Goal: Task Accomplishment & Management: Manage account settings

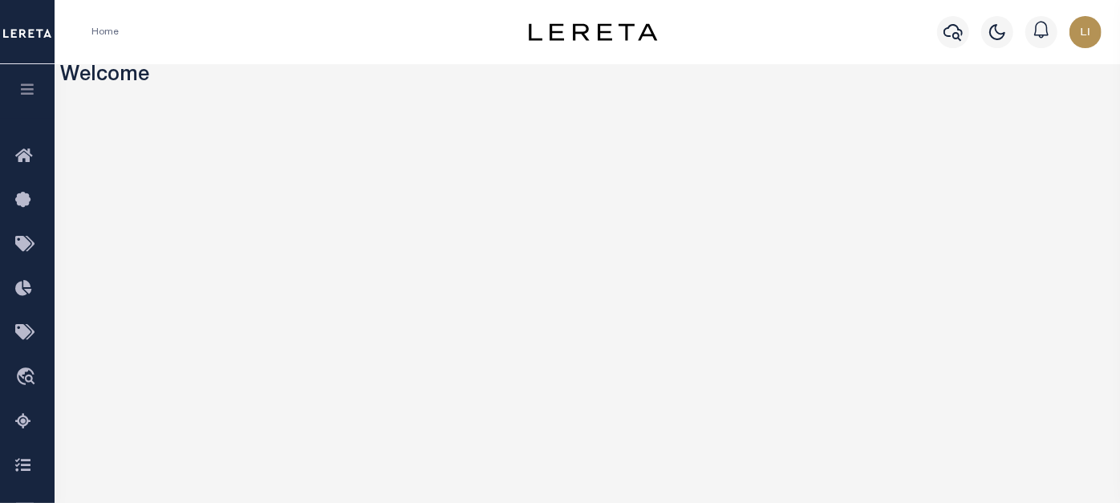
click at [21, 91] on icon "button" at bounding box center [27, 89] width 18 height 14
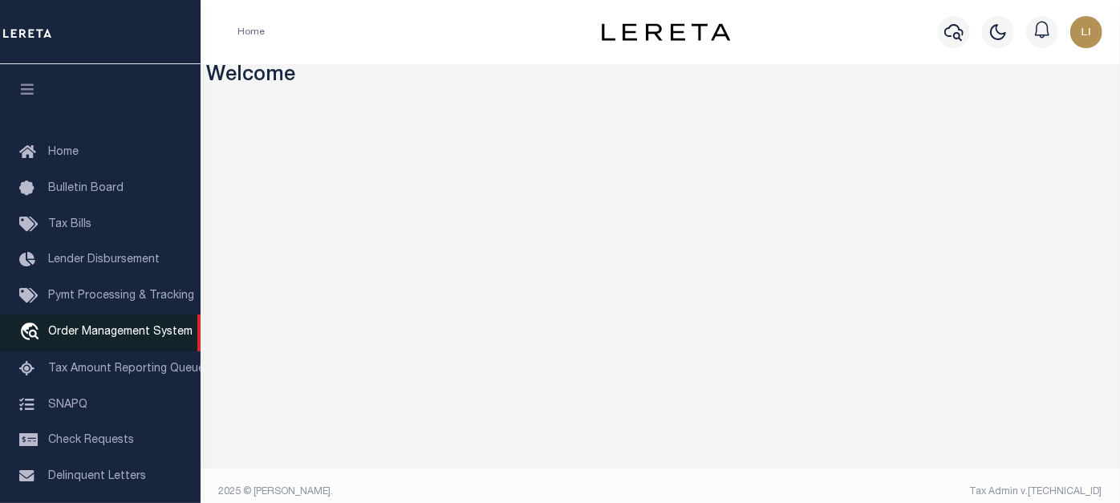
click at [71, 337] on span "Order Management System" at bounding box center [120, 332] width 144 height 11
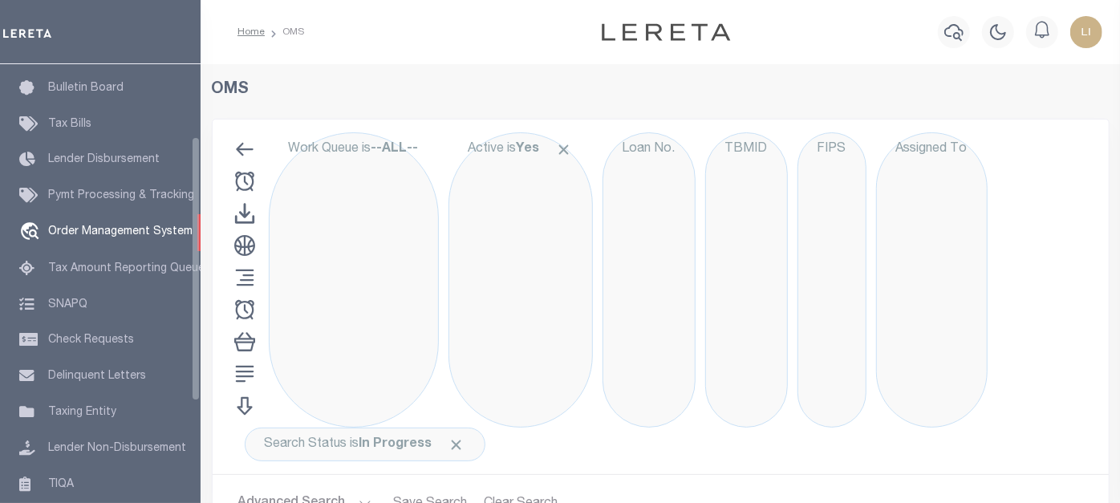
scroll to position [119, 0]
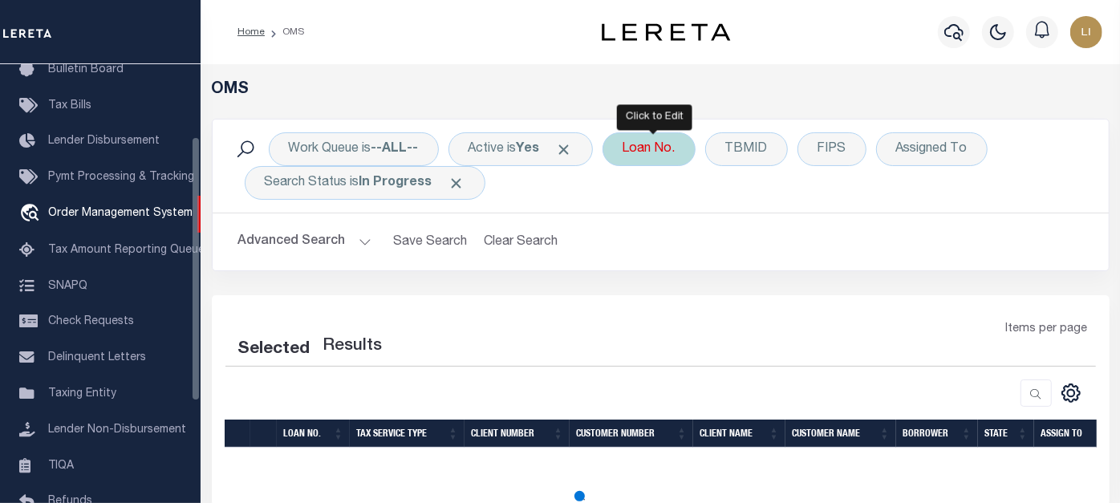
click at [642, 148] on div "Loan No." at bounding box center [649, 149] width 93 height 34
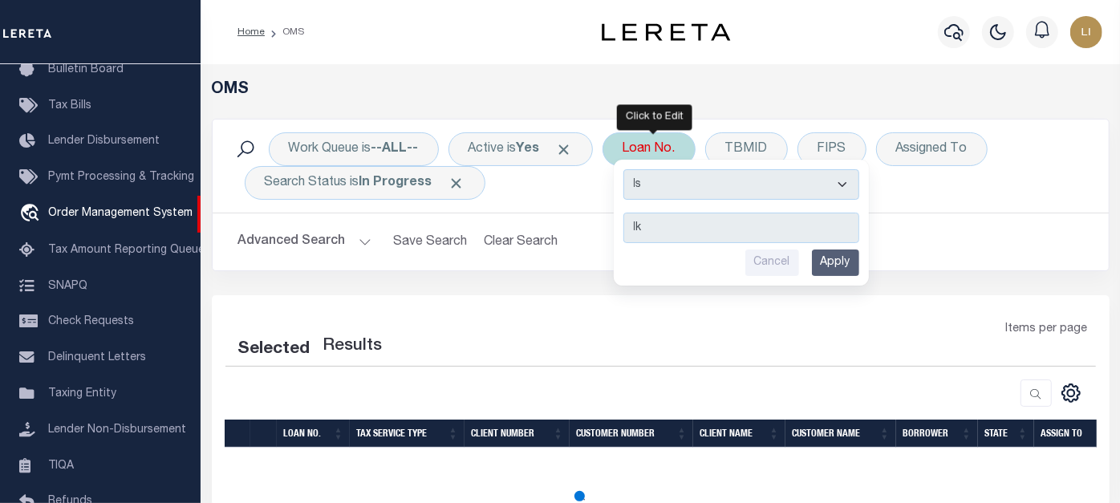
type input "l"
select select "200"
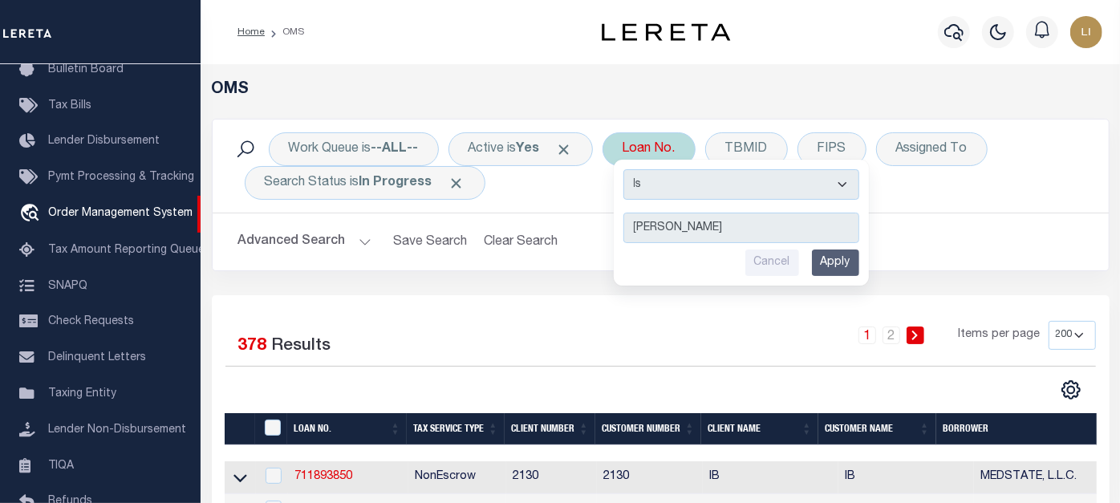
type input "llew"
click at [672, 178] on select "Is Contains" at bounding box center [742, 184] width 236 height 30
select select "c"
click at [628, 169] on select "Is Contains" at bounding box center [742, 184] width 236 height 30
drag, startPoint x: 840, startPoint y: 254, endPoint x: 514, endPoint y: 229, distance: 326.8
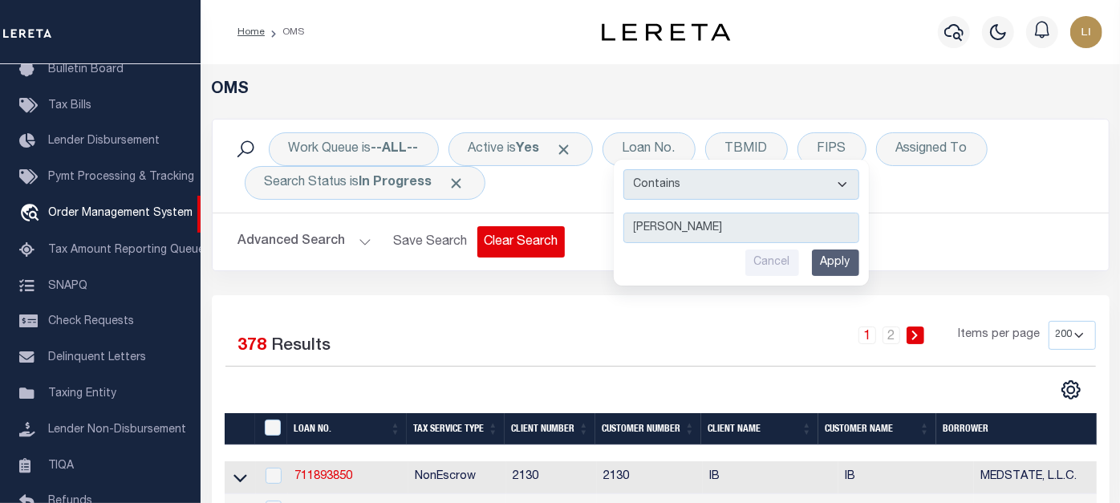
click at [838, 254] on input "Apply" at bounding box center [835, 263] width 47 height 26
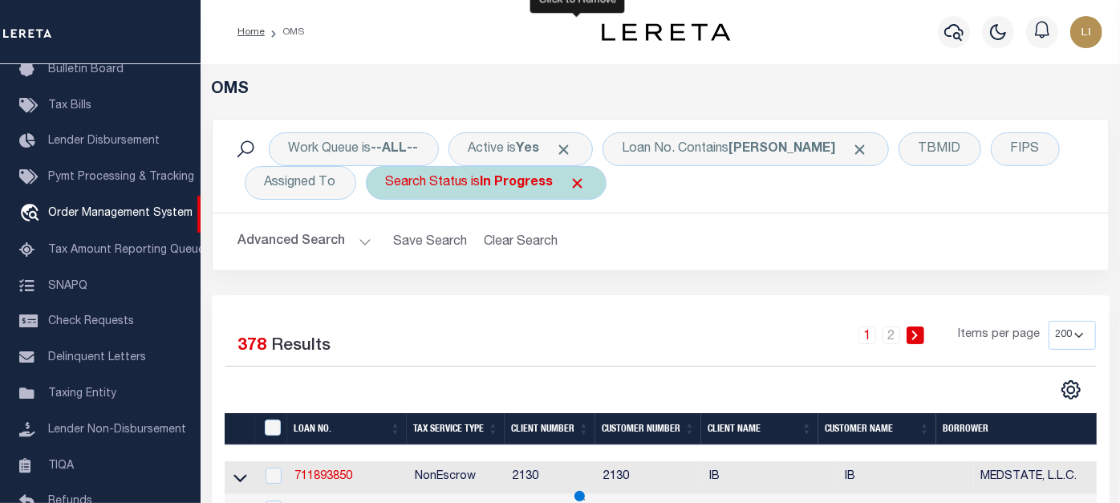
click at [580, 187] on span "Click to Remove" at bounding box center [578, 183] width 17 height 17
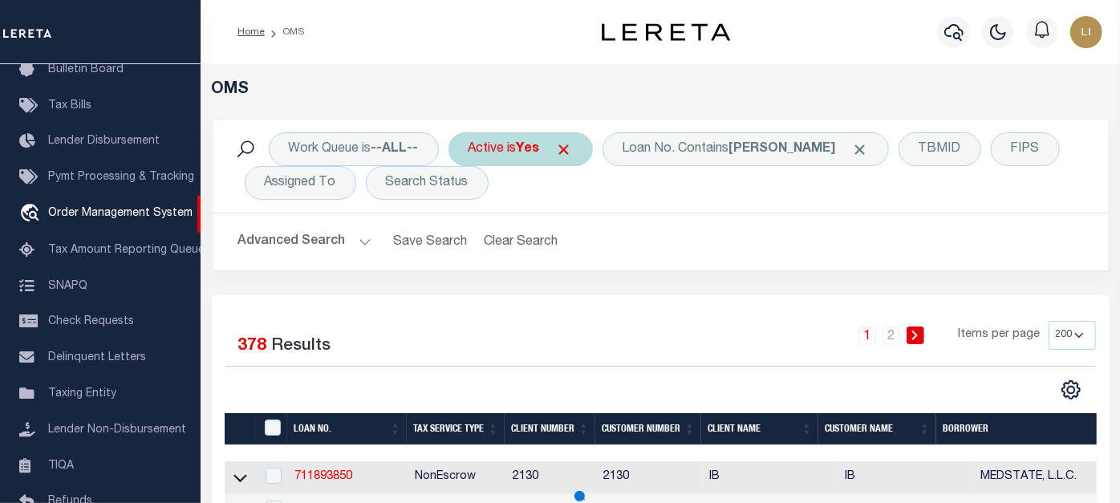
click at [571, 153] on span "Click to Remove" at bounding box center [564, 149] width 17 height 17
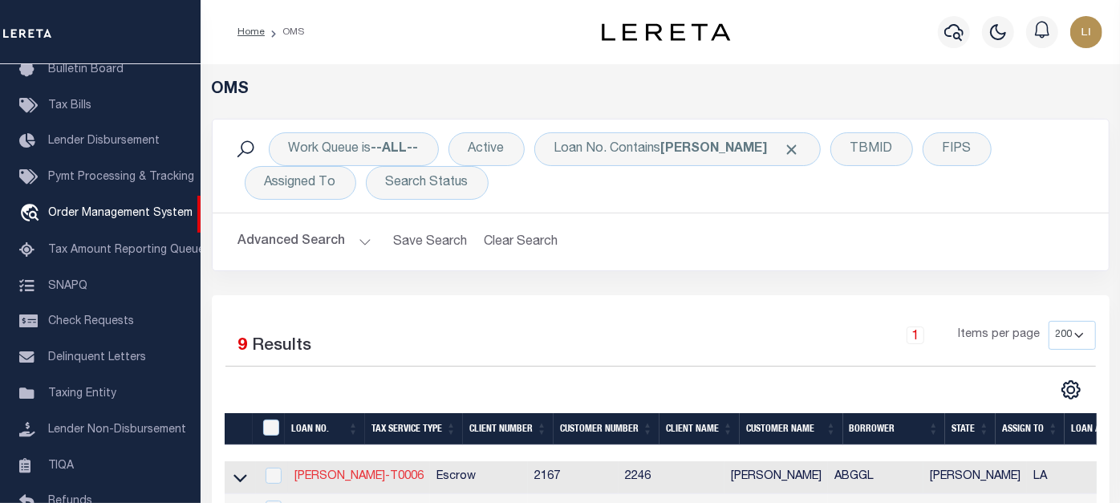
click at [337, 474] on link "LLEW-T0006" at bounding box center [359, 476] width 129 height 11
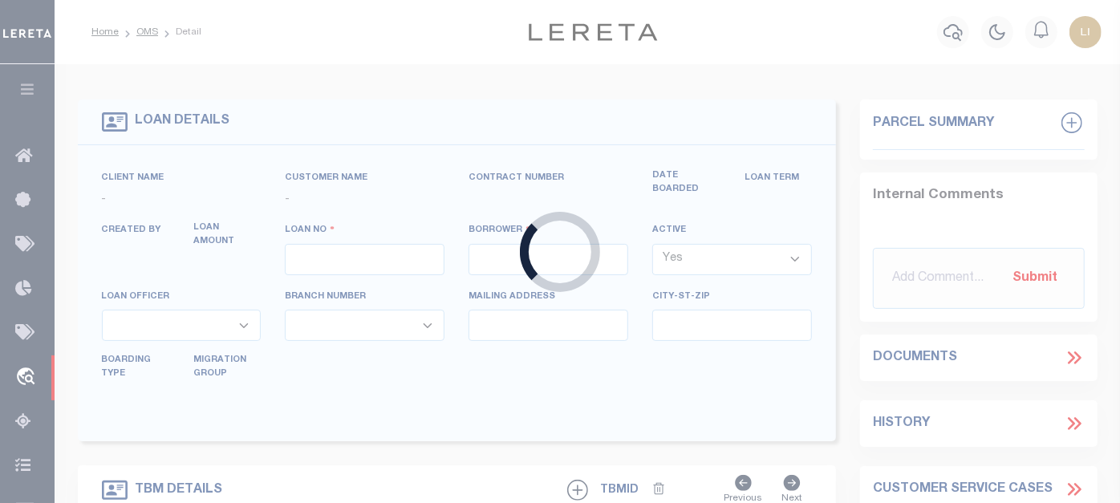
type input "LLEW-T0006"
type input "[PERSON_NAME]"
select select
type input "[STREET_ADDRESS]"
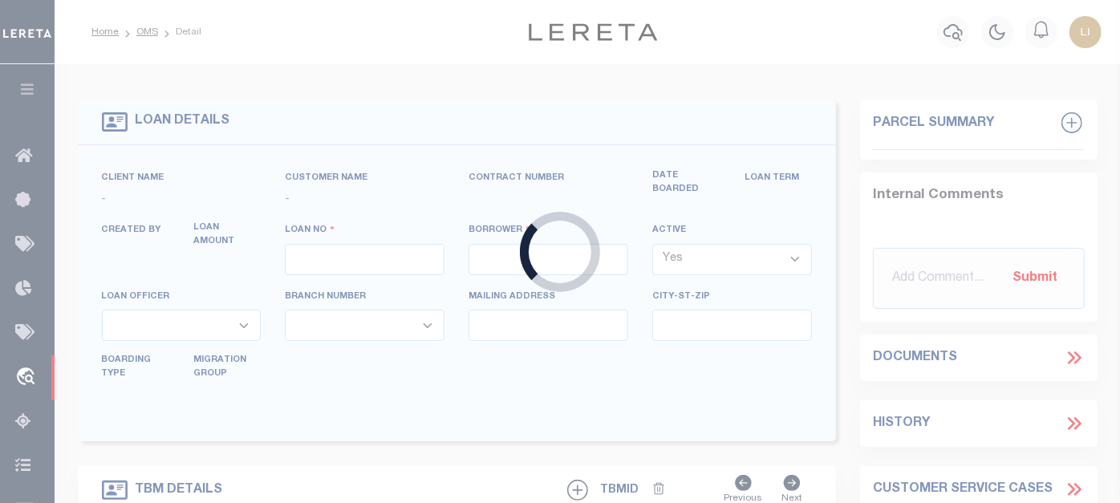
type input "INDEPENDENCE LA 70443-2708"
type input "08/16/2025"
select select "10"
select select "Escrow"
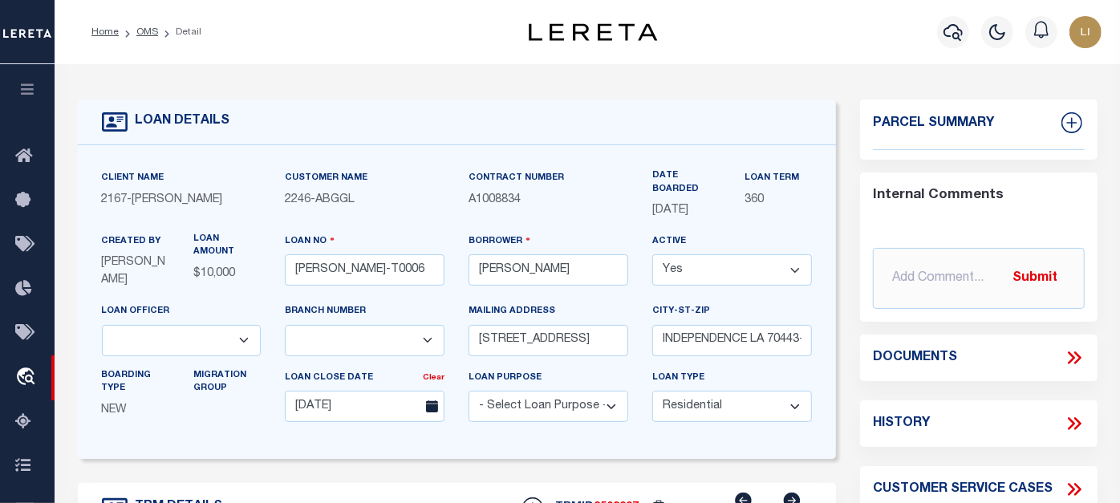
scroll to position [178, 0]
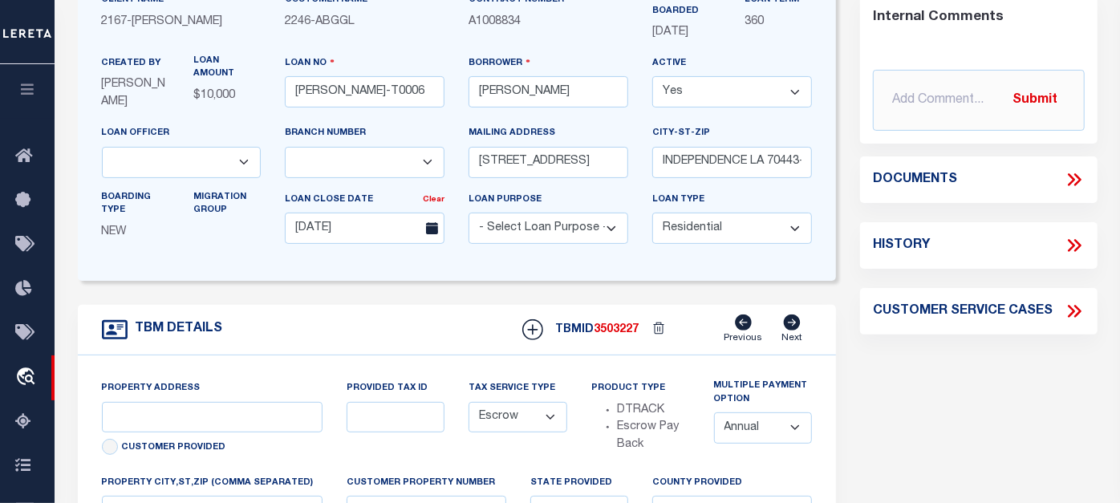
click at [1068, 181] on icon at bounding box center [1074, 179] width 21 height 21
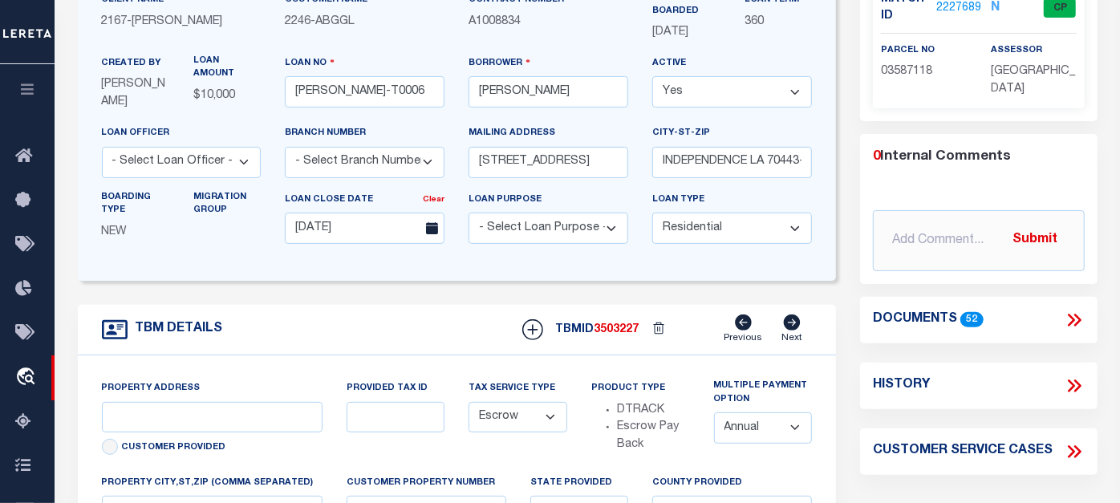
type input "[STREET_ADDRESS]"
select select
type input "INDEPENDENCE LA 70443-2708"
type input "LA"
click at [1067, 327] on icon at bounding box center [1074, 320] width 21 height 21
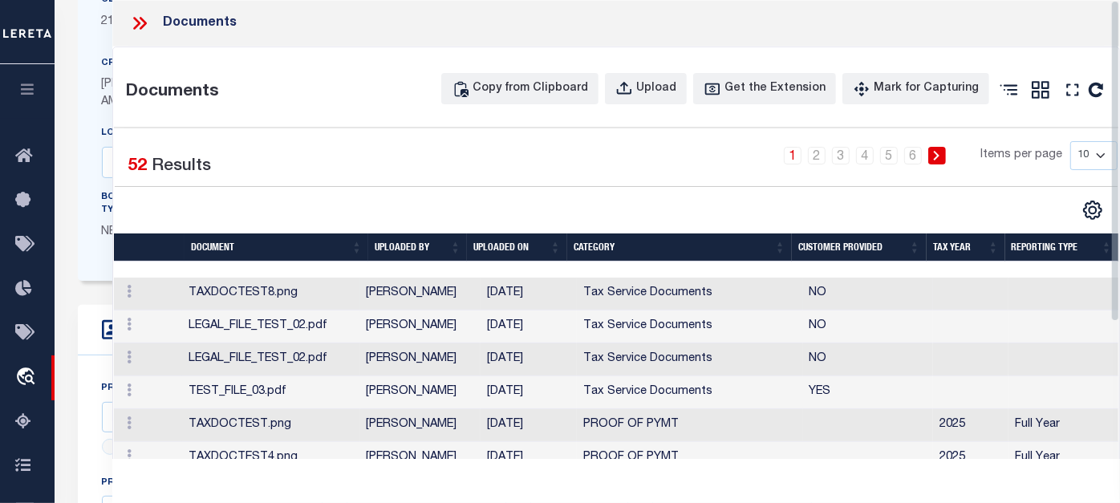
click at [198, 311] on td "TAXDOCTEST8.png" at bounding box center [271, 294] width 178 height 33
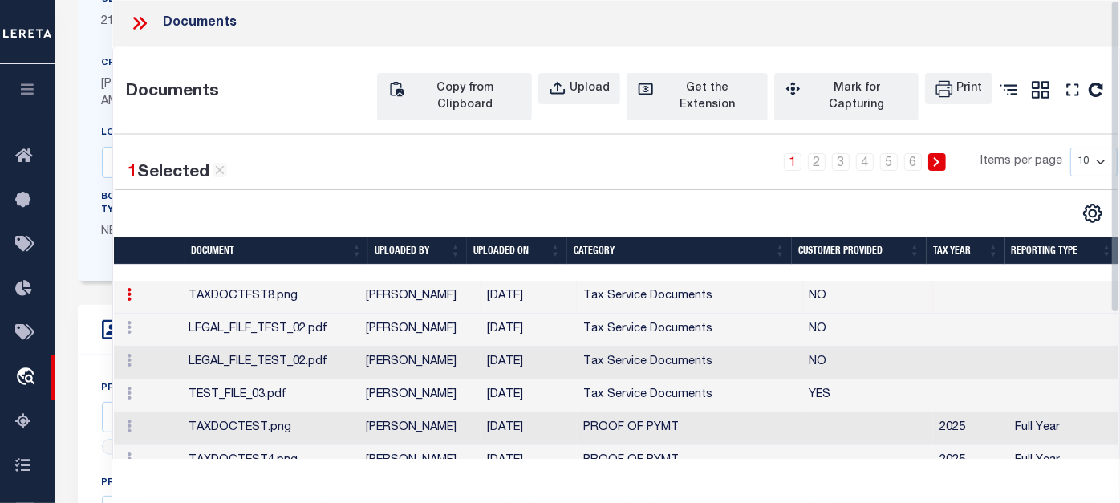
click at [253, 380] on td "LEGAL_FILE_TEST_02.pdf" at bounding box center [271, 363] width 178 height 33
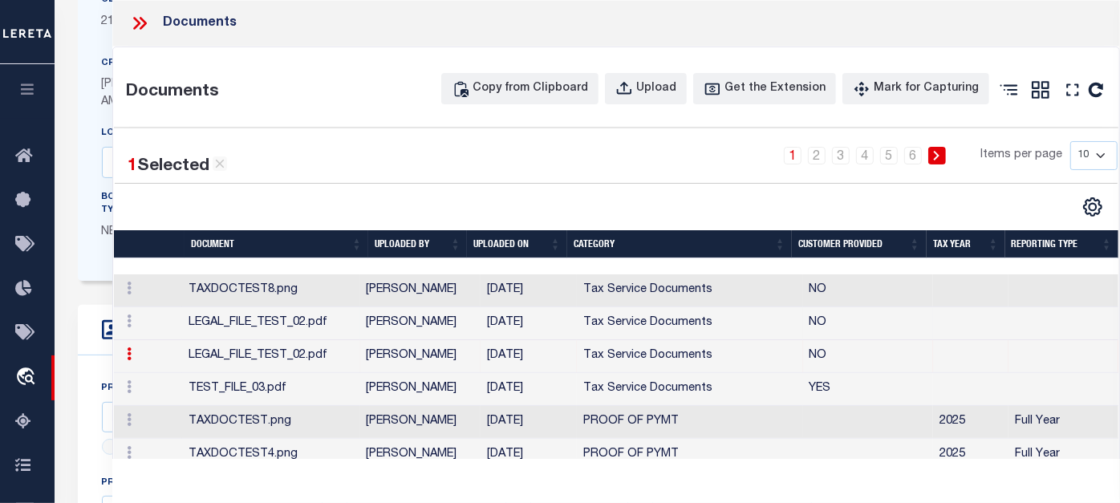
click at [253, 340] on td "LEGAL_FILE_TEST_02.pdf" at bounding box center [271, 323] width 178 height 33
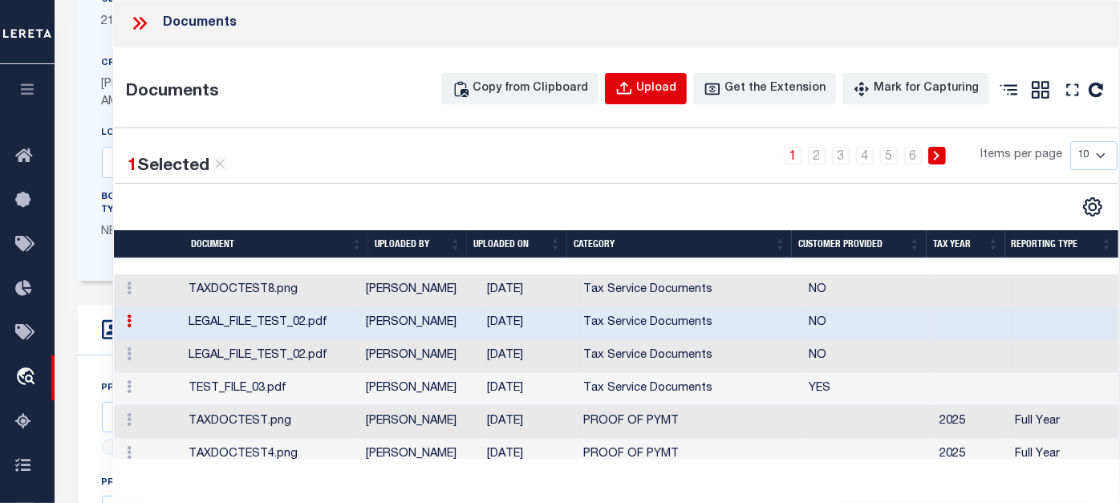
click at [657, 84] on div "Upload" at bounding box center [656, 89] width 40 height 18
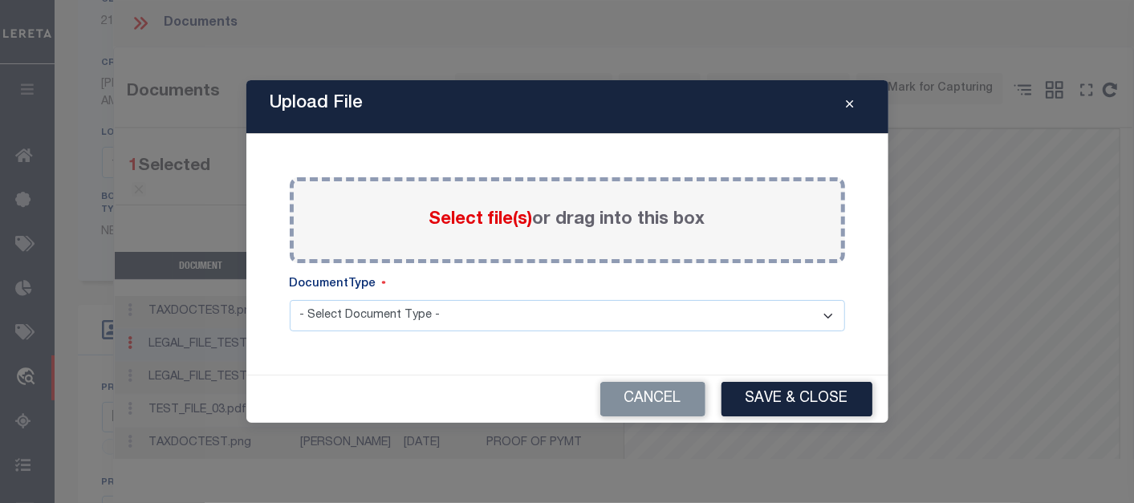
click at [485, 211] on span "Select file(s)" at bounding box center [481, 220] width 104 height 18
click at [0, 0] on input "Select file(s) or drag into this box" at bounding box center [0, 0] width 0 height 0
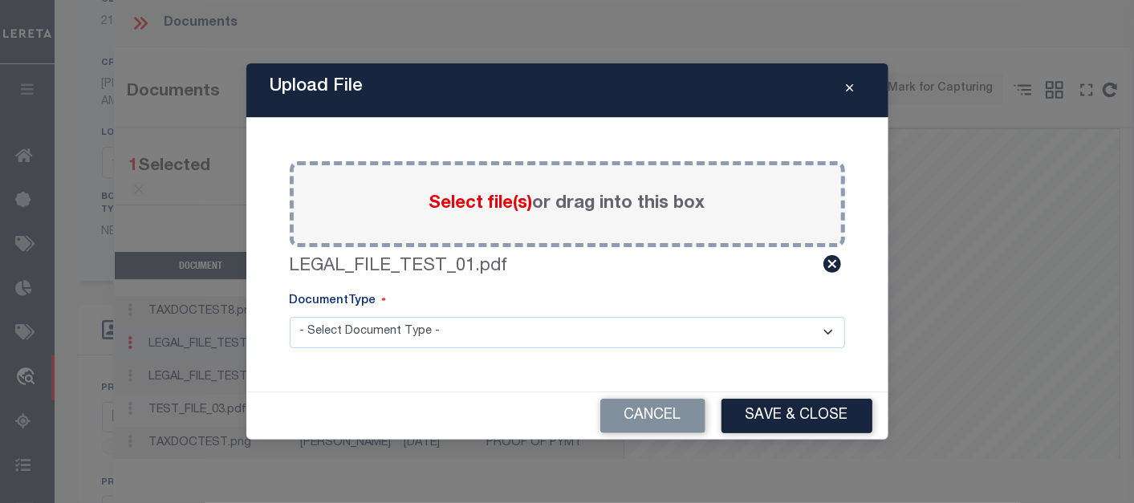
click at [616, 332] on select "- Select Document Type - Tax Service Documents Proof of Delinquent Tax Payment" at bounding box center [567, 332] width 555 height 31
select select "TAX"
click at [290, 317] on select "- Select Document Type - Tax Service Documents Proof of Delinquent Tax Payment" at bounding box center [567, 332] width 555 height 31
click at [773, 410] on button "Save & Close" at bounding box center [797, 416] width 151 height 35
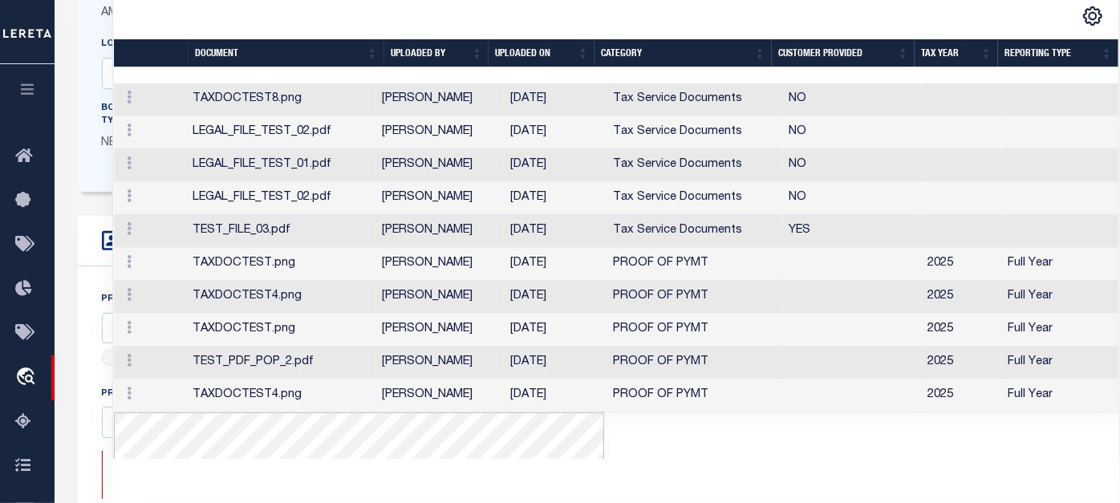
scroll to position [445, 0]
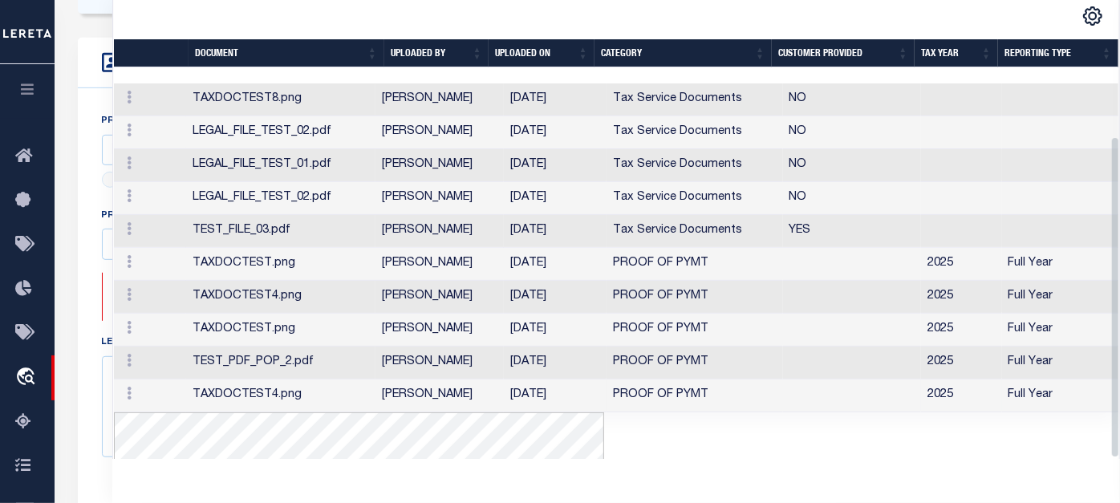
click at [283, 413] on td "TAXDOCTEST4.png" at bounding box center [280, 396] width 189 height 33
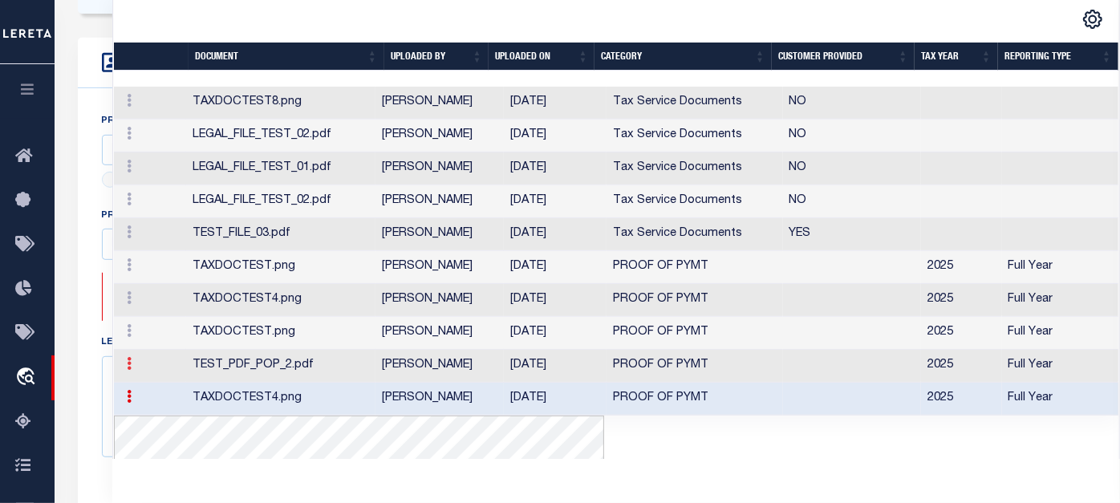
click at [135, 372] on link at bounding box center [129, 366] width 18 height 13
click at [121, 372] on link at bounding box center [129, 366] width 18 height 13
click at [127, 370] on icon at bounding box center [129, 363] width 5 height 13
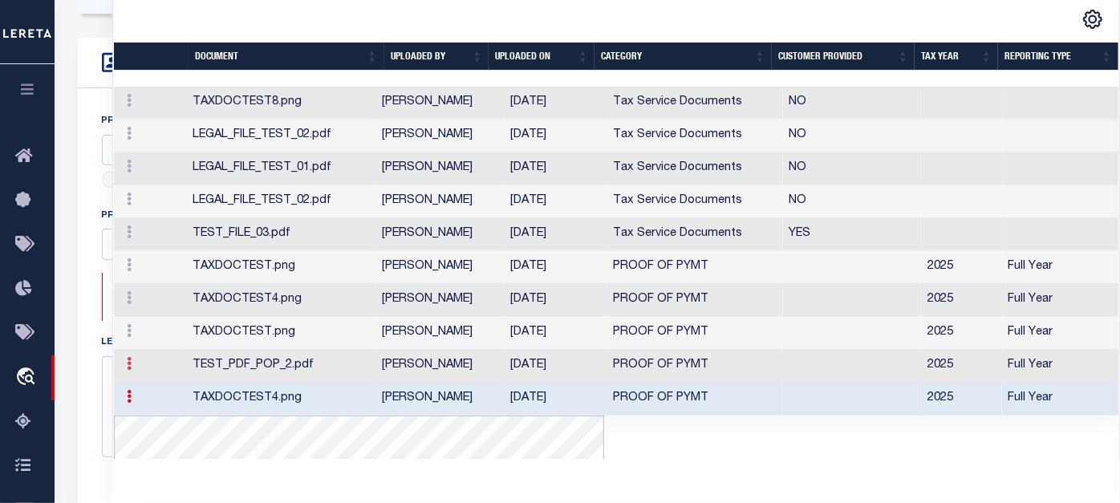
click at [127, 370] on icon at bounding box center [129, 363] width 5 height 13
click at [124, 109] on link at bounding box center [129, 102] width 18 height 13
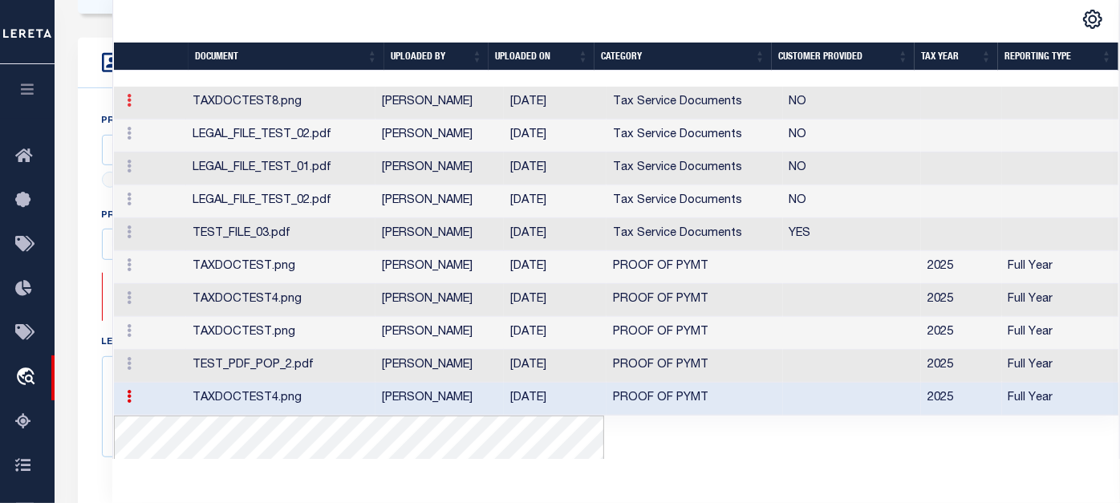
click at [124, 109] on link at bounding box center [129, 102] width 18 height 13
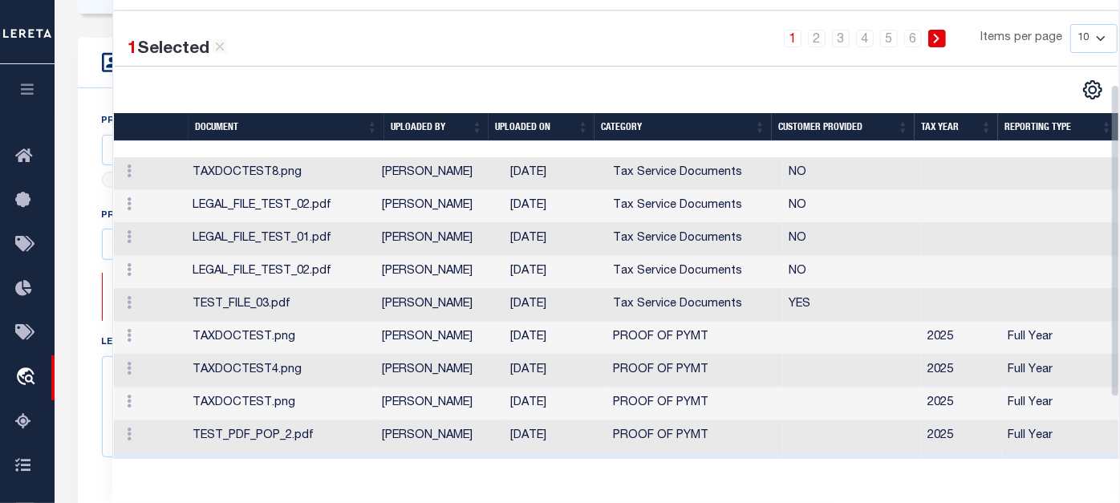
scroll to position [0, 0]
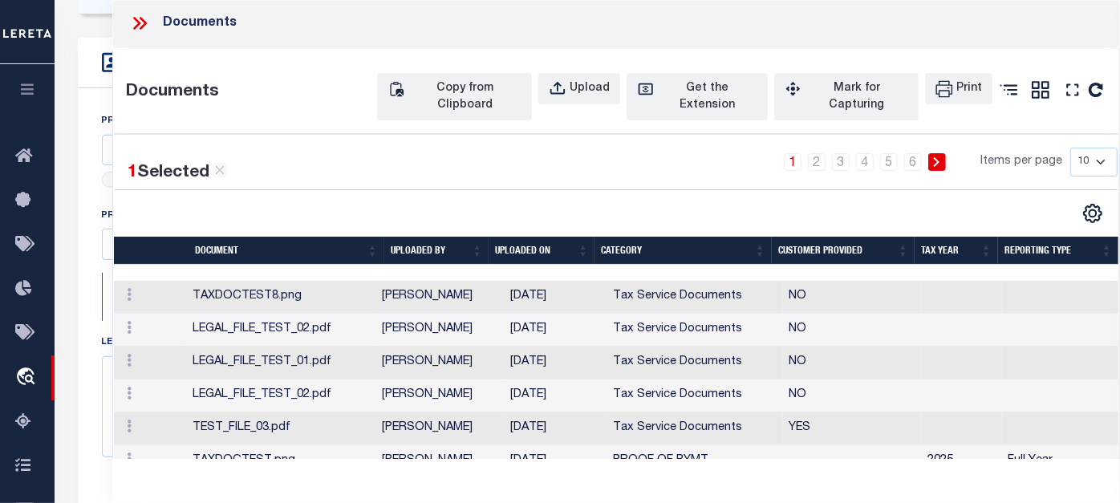
click at [141, 18] on icon at bounding box center [143, 23] width 7 height 13
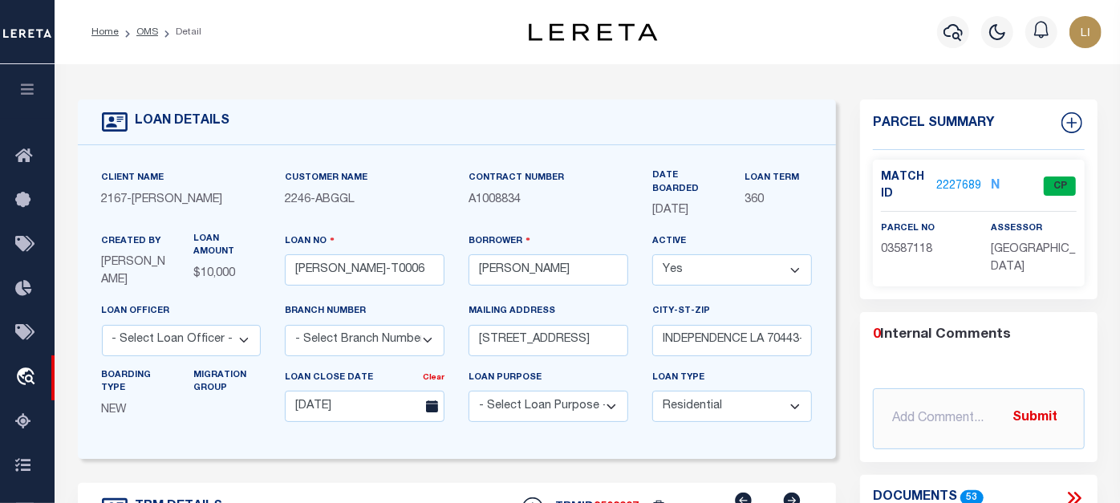
click at [964, 182] on link "2227689" at bounding box center [959, 186] width 45 height 17
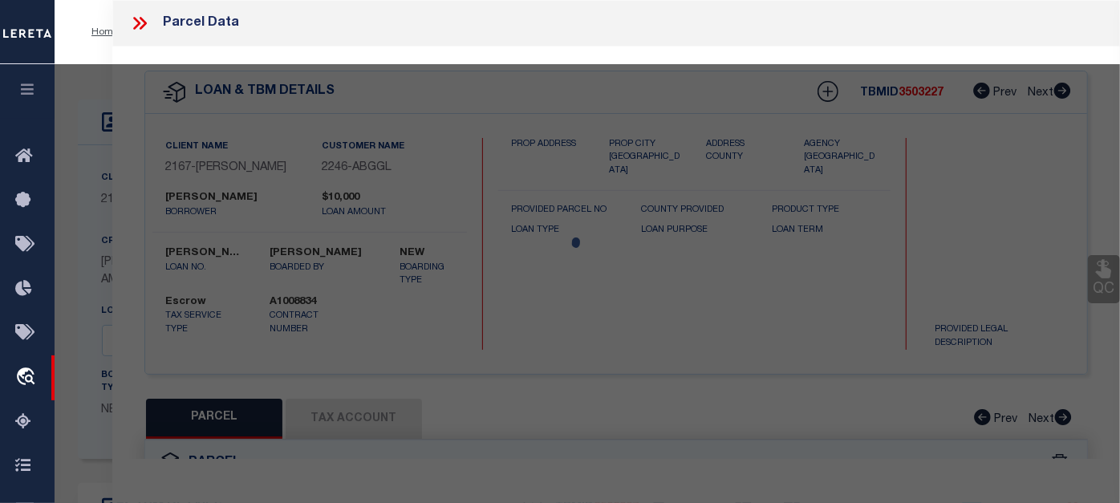
checkbox input "false"
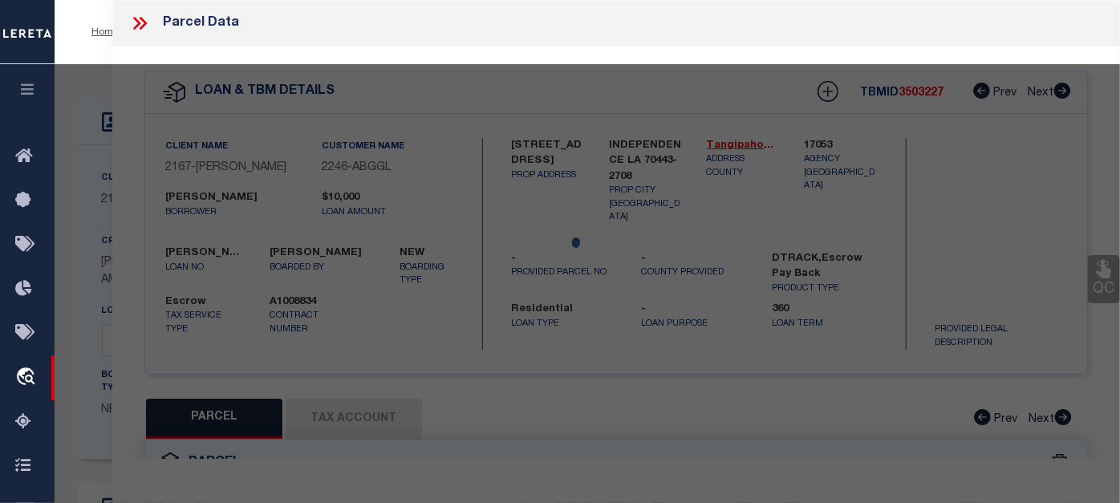
scroll to position [178, 0]
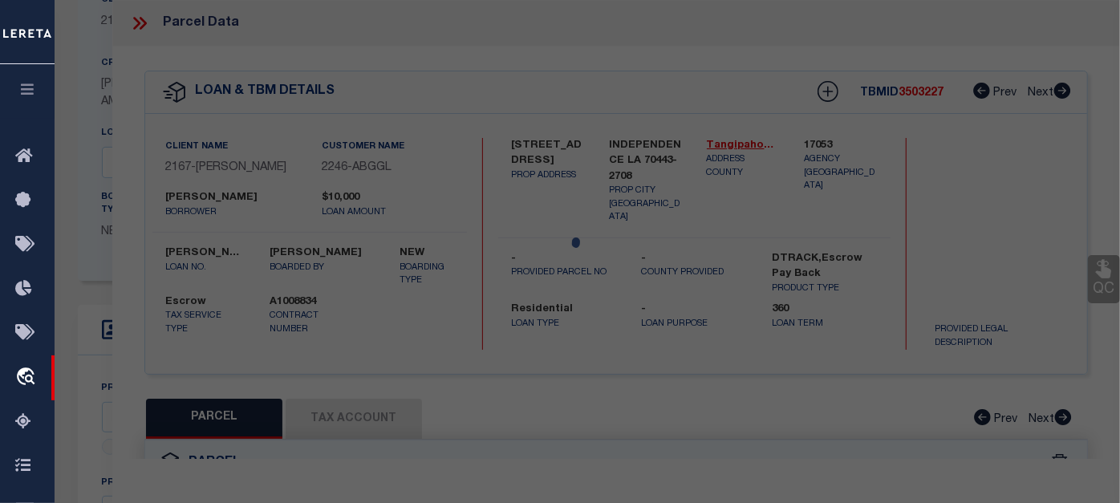
select select "CP"
type input "GULF ISLAND SHRIMP & SEAFOOD II LLC"
select select "ATL"
select select "ADD"
type input "[STREET_ADDRESS]"
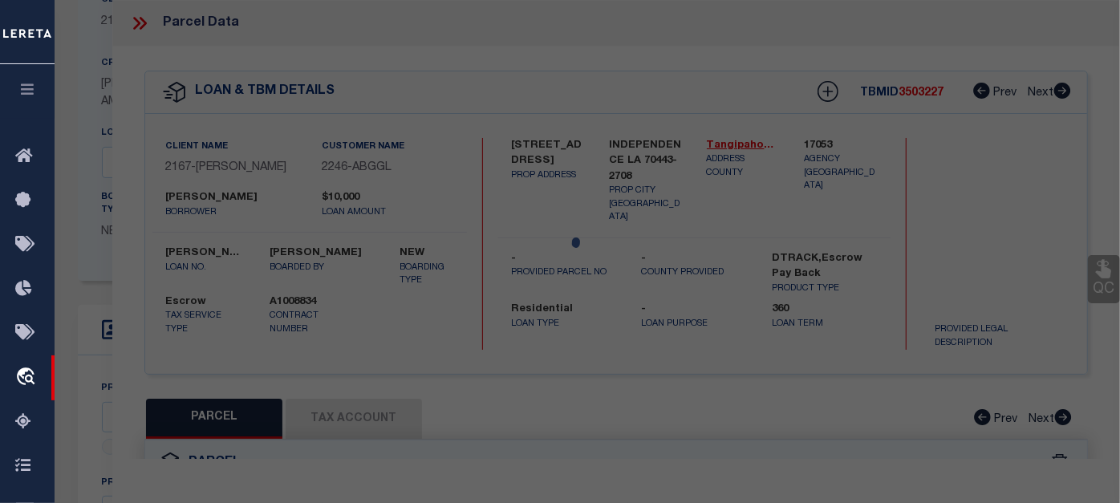
type input "INDEPENDENCE, LA 70443"
type textarea "5.57A TOTAL 1.50A IN SQ 31 INDY B430 P676 XXXXXXXXXXXXXXXXXXXXXXXXXXXXXXXXX 4.0…"
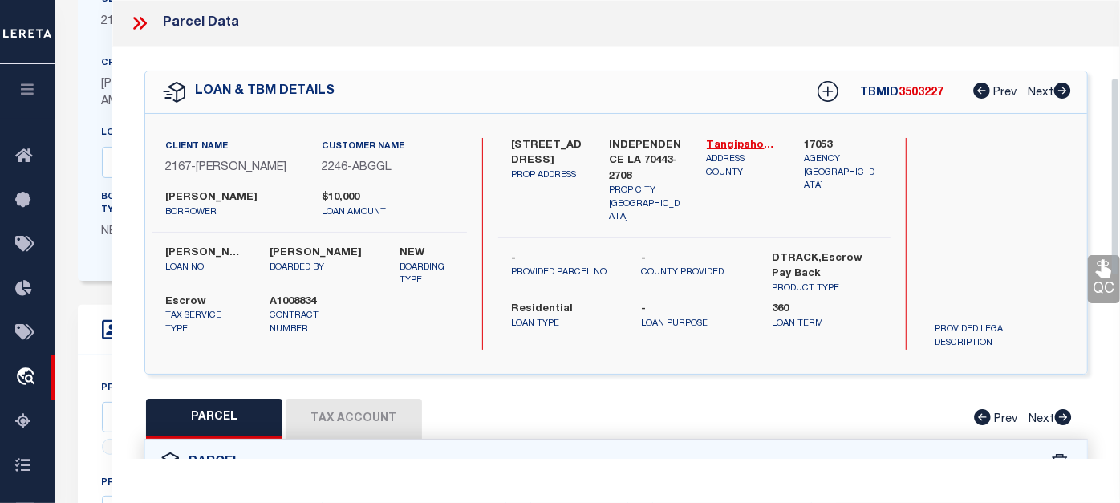
scroll to position [267, 0]
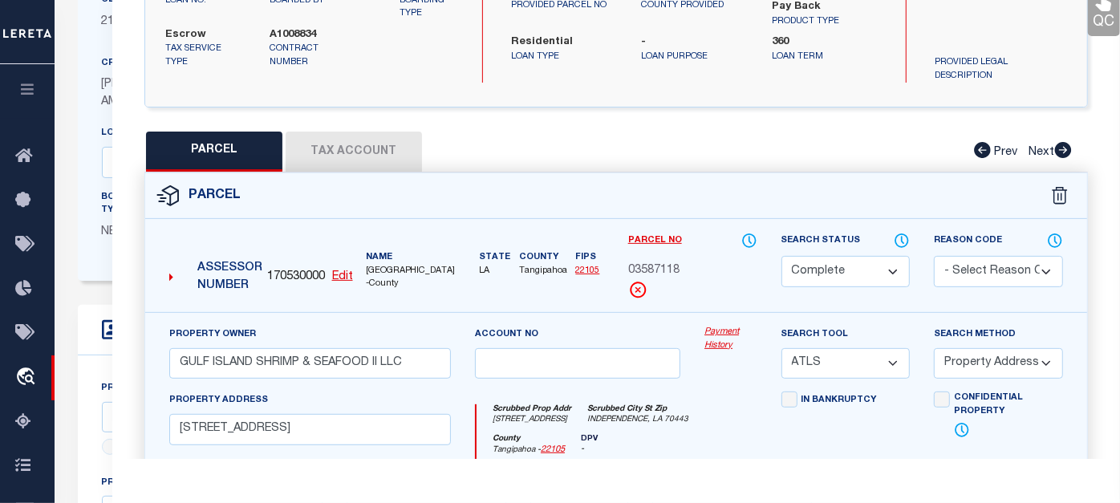
click at [718, 326] on link "Payment History" at bounding box center [731, 339] width 52 height 26
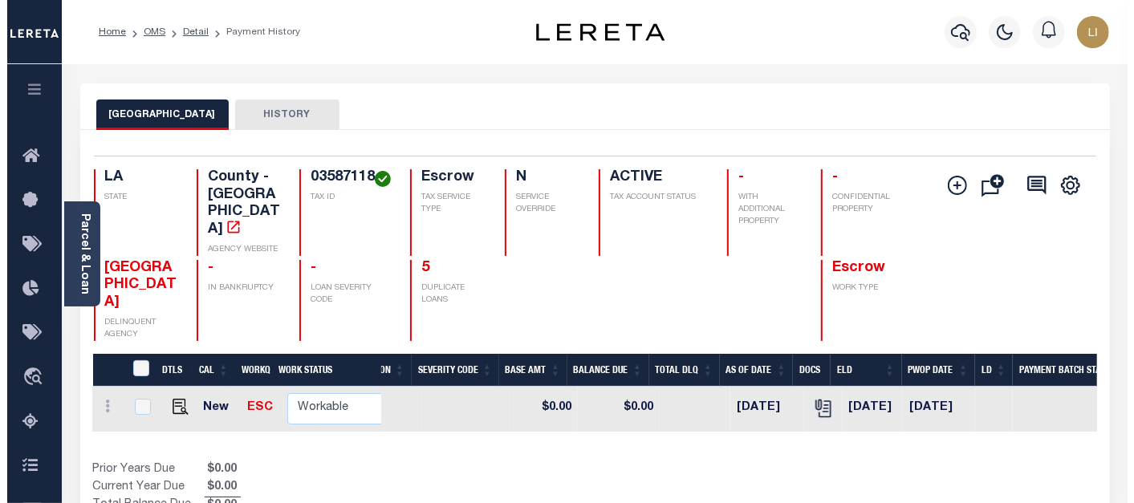
scroll to position [0, 567]
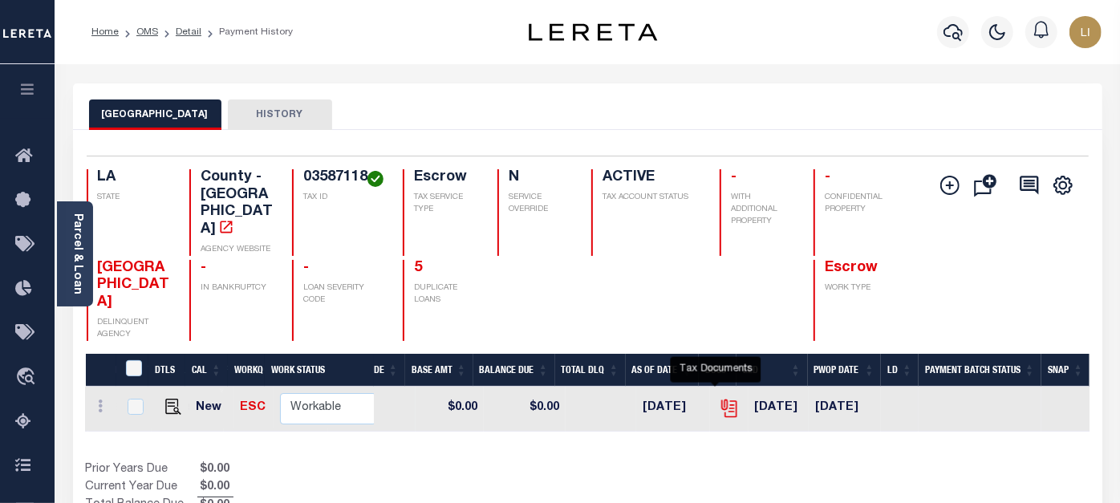
click at [722, 400] on icon "" at bounding box center [728, 406] width 13 height 13
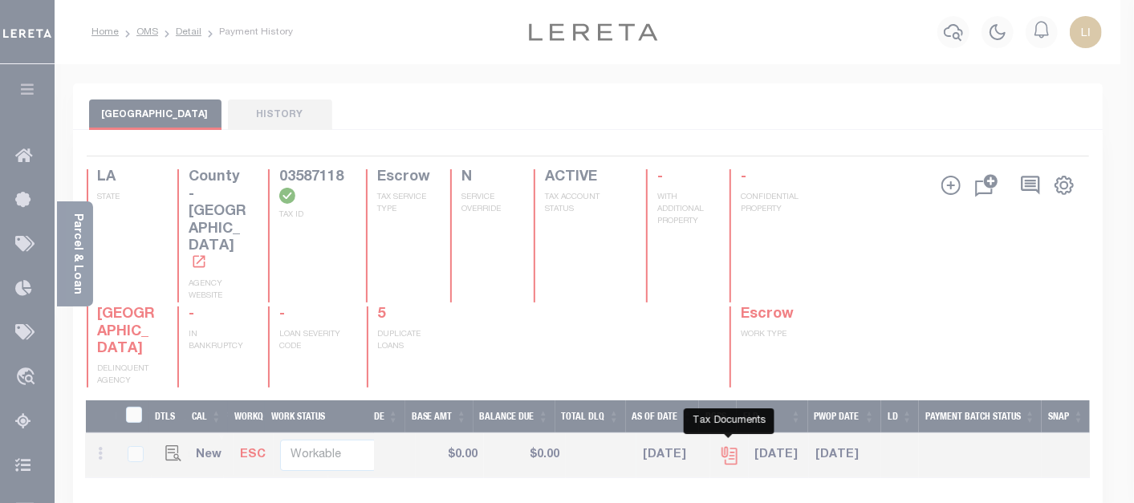
scroll to position [0, 555]
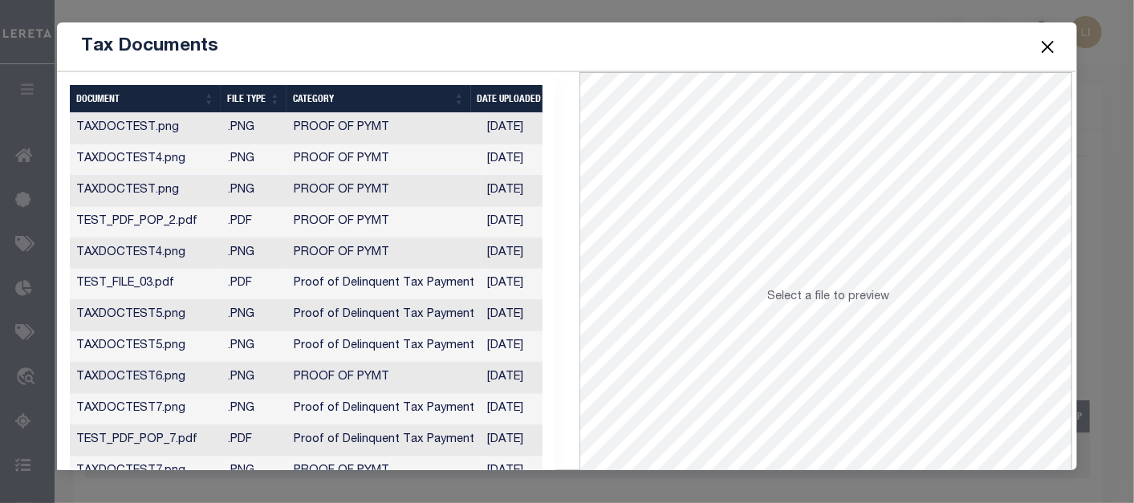
click at [187, 117] on td "TAXDOCTEST.png" at bounding box center [146, 128] width 152 height 31
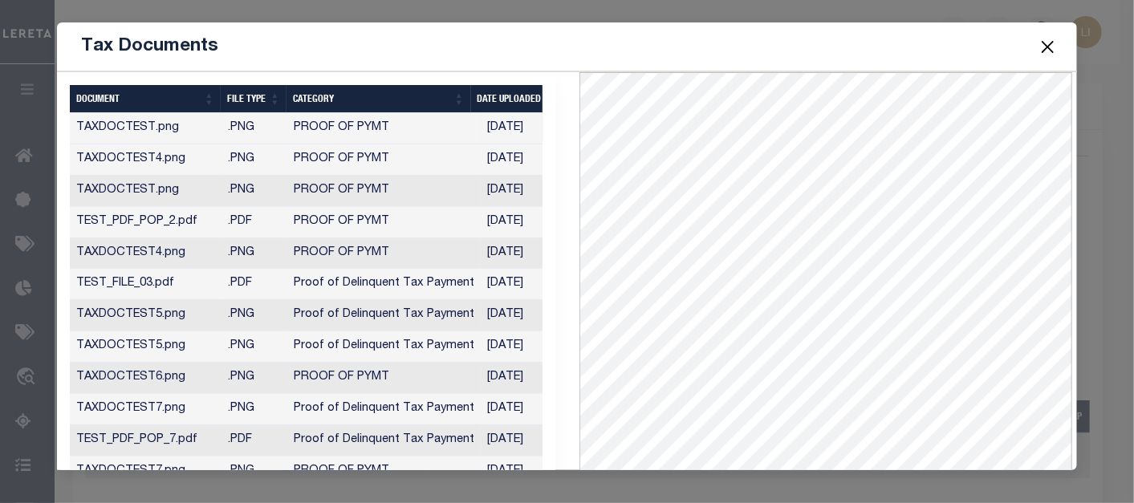
click at [165, 274] on td "TEST_FILE_03.pdf" at bounding box center [146, 284] width 152 height 31
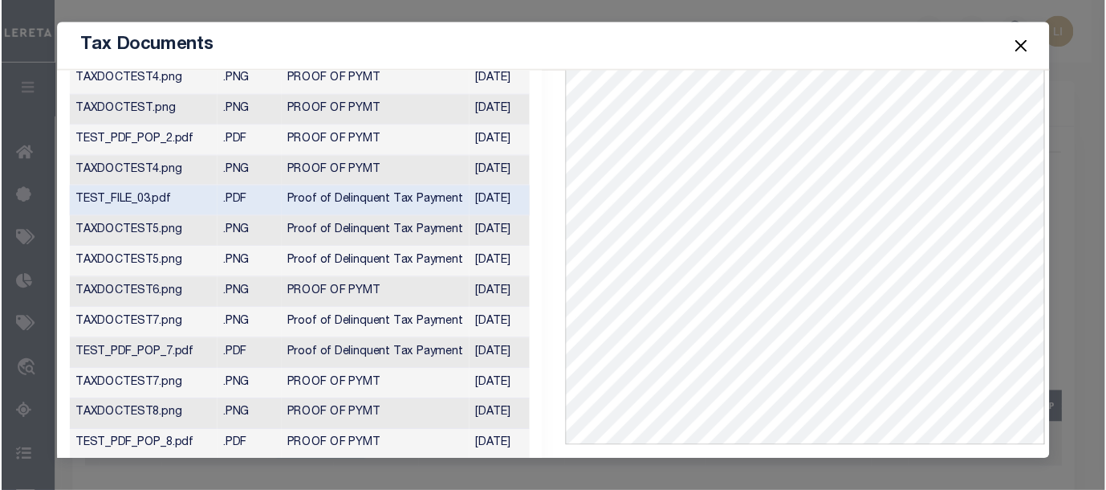
scroll to position [0, 0]
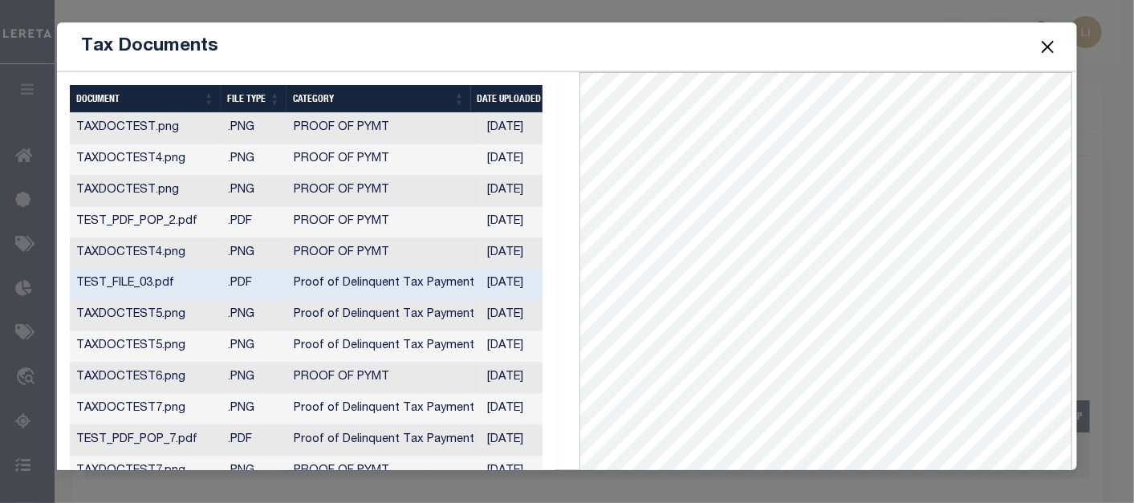
click at [1059, 38] on span at bounding box center [1046, 46] width 61 height 45
click at [1045, 46] on button "Close" at bounding box center [1047, 46] width 21 height 21
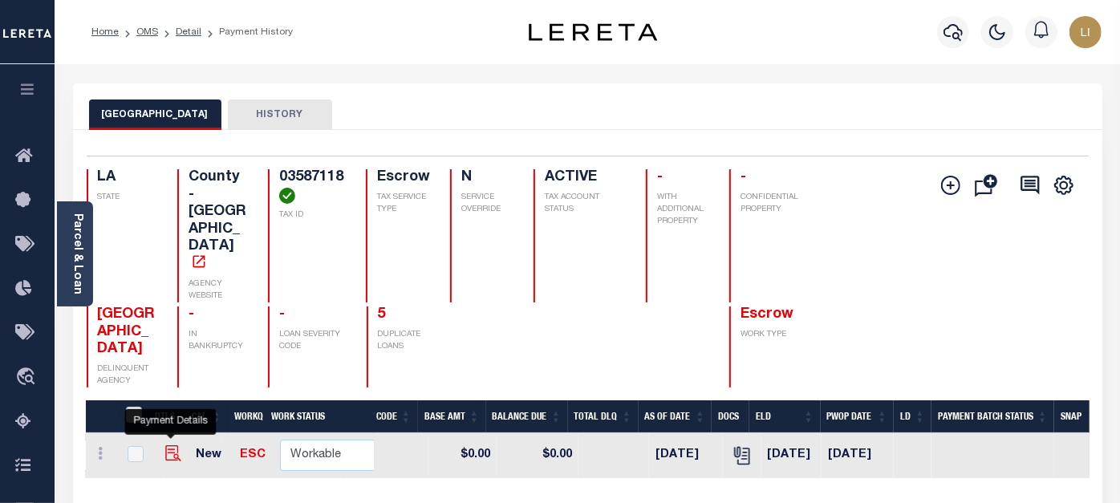
click at [169, 445] on img "" at bounding box center [173, 453] width 16 height 16
checkbox input "true"
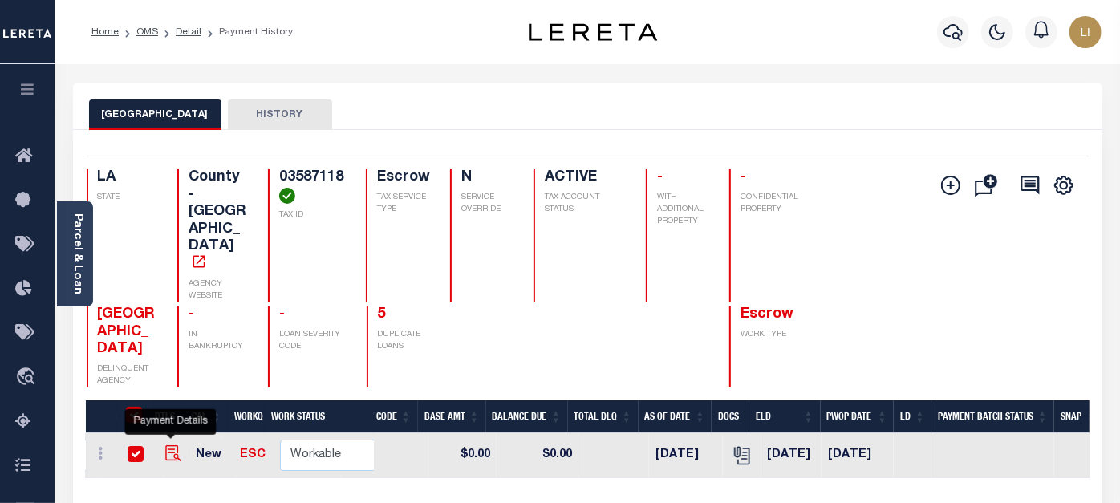
checkbox input "true"
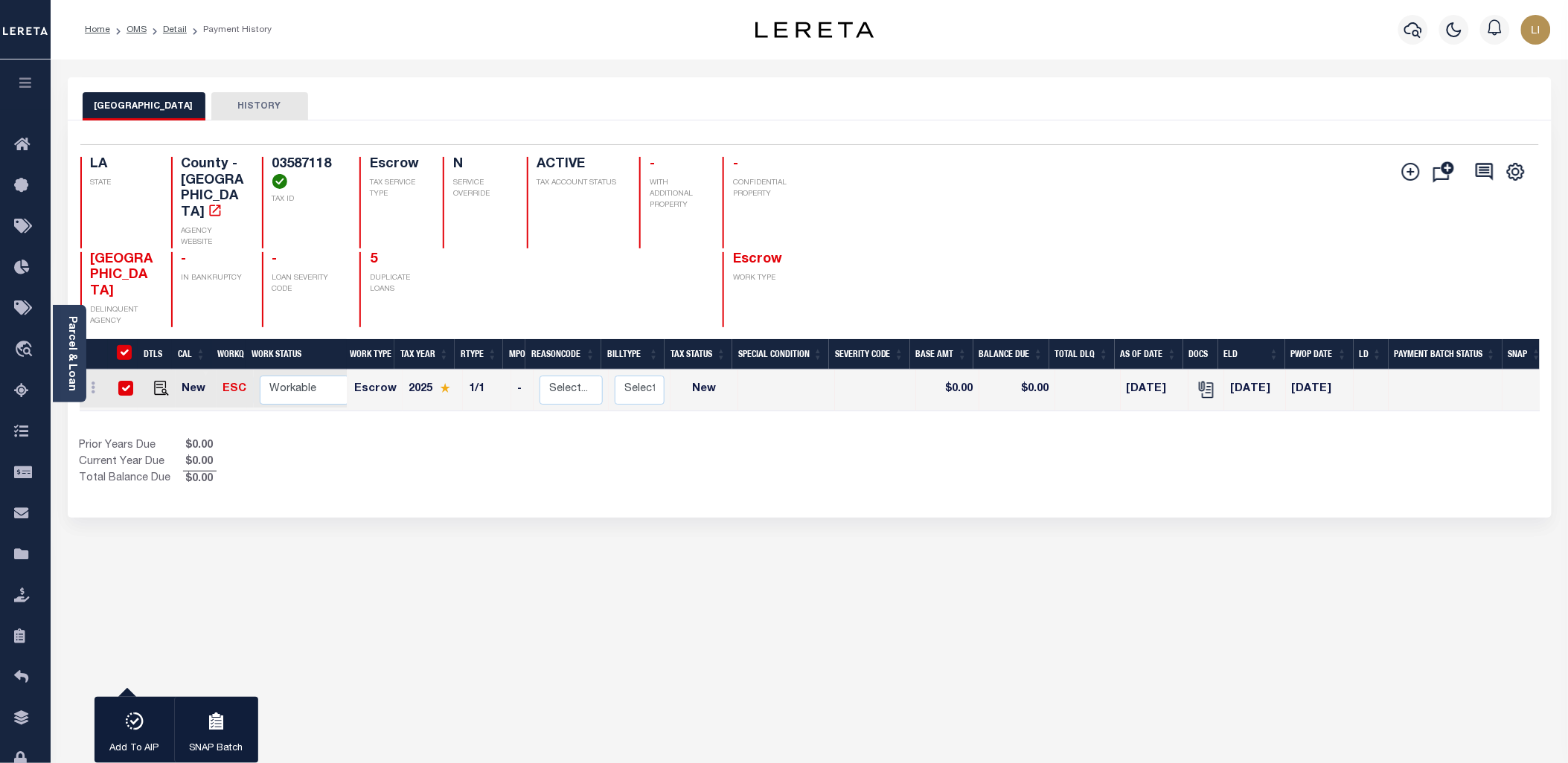
click at [450, 465] on div "TANGIPAHOA PARISH HISTORY 1 Selected 1 1" at bounding box center [809, 497] width 1507 height 840
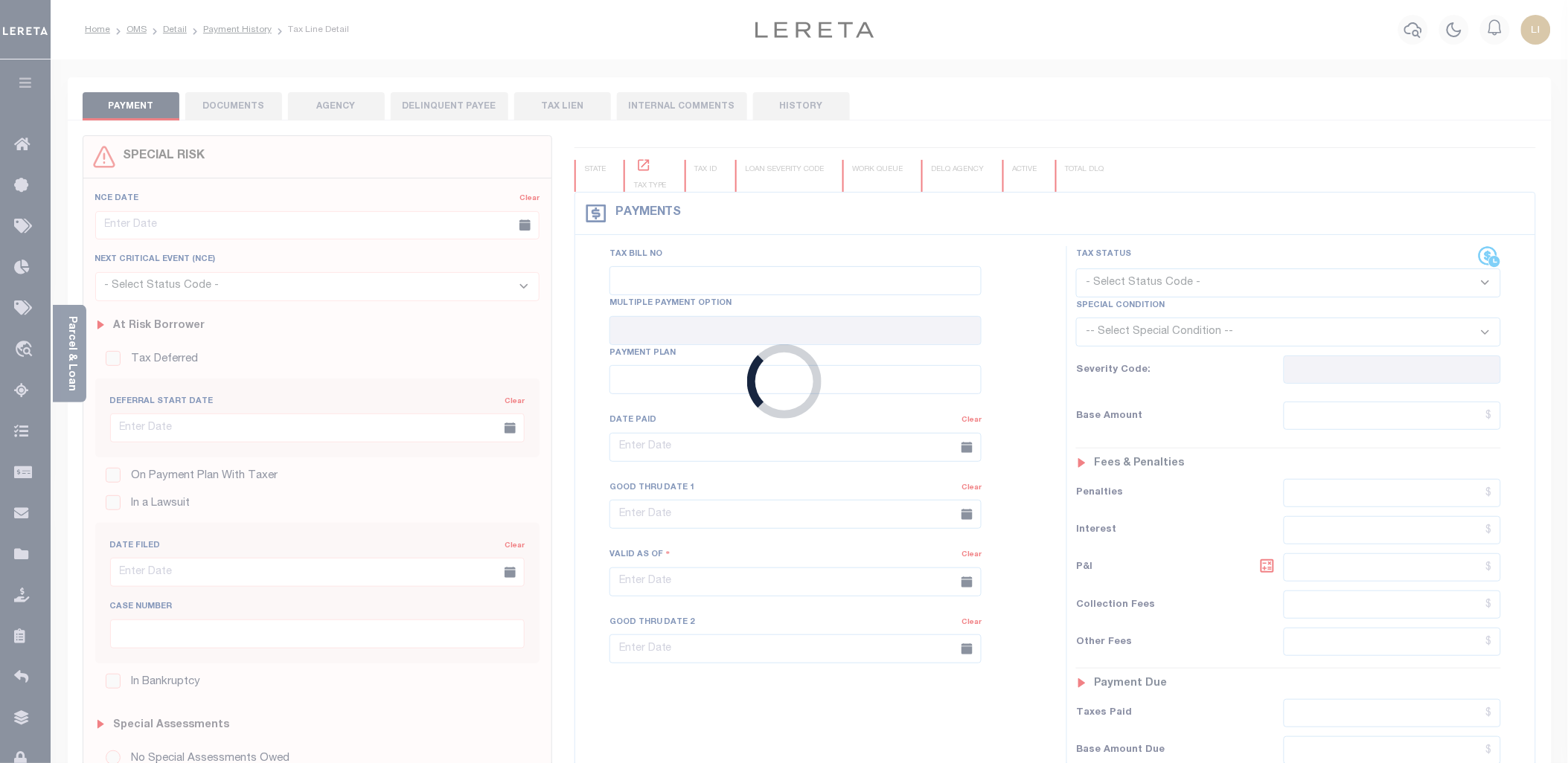
type input "07/25/2025"
select select "NW2"
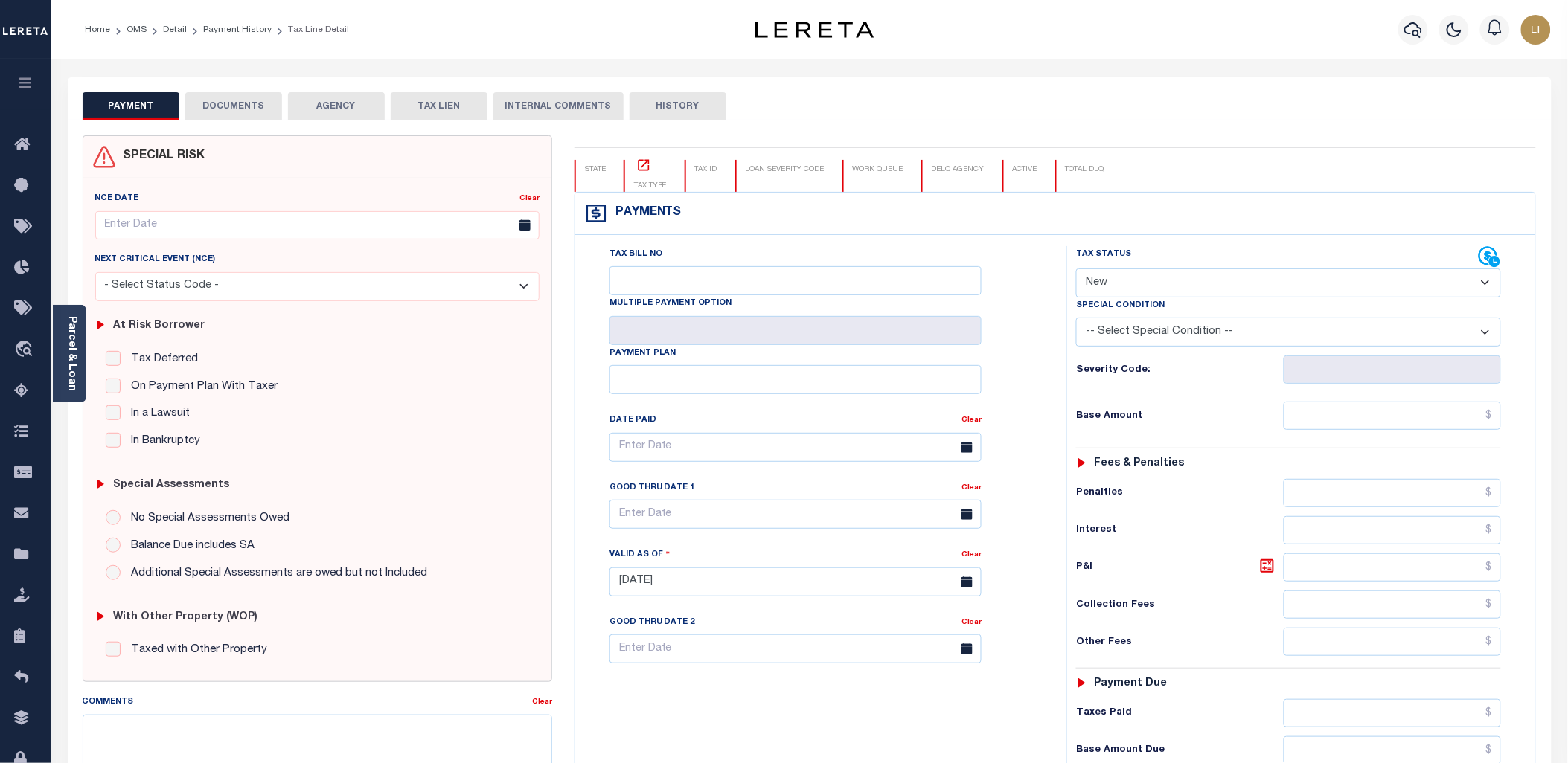
click at [223, 114] on button "DOCUMENTS" at bounding box center [234, 107] width 96 height 28
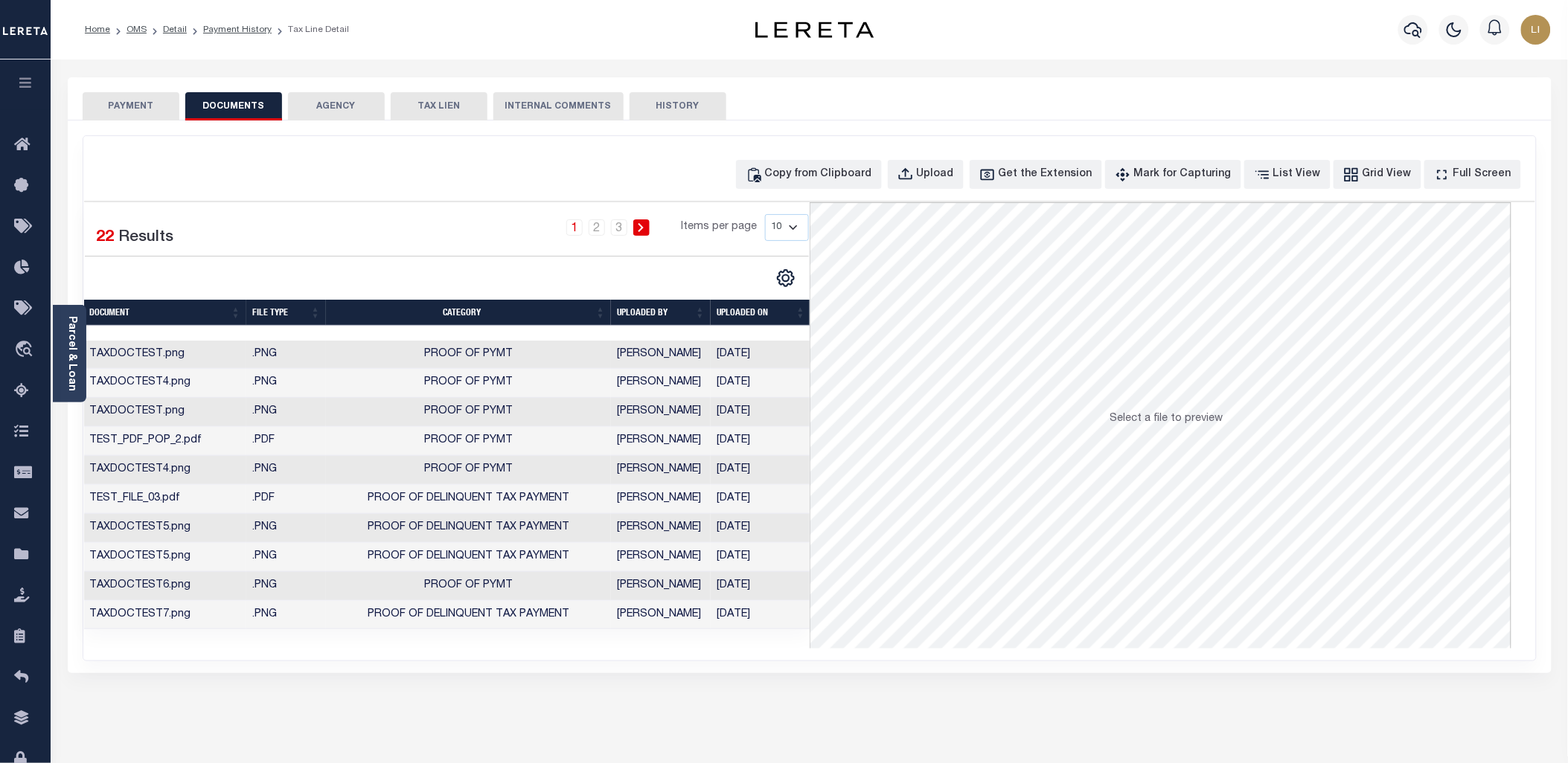
click at [181, 352] on td "TAXDOCTEST.png" at bounding box center [166, 355] width 163 height 29
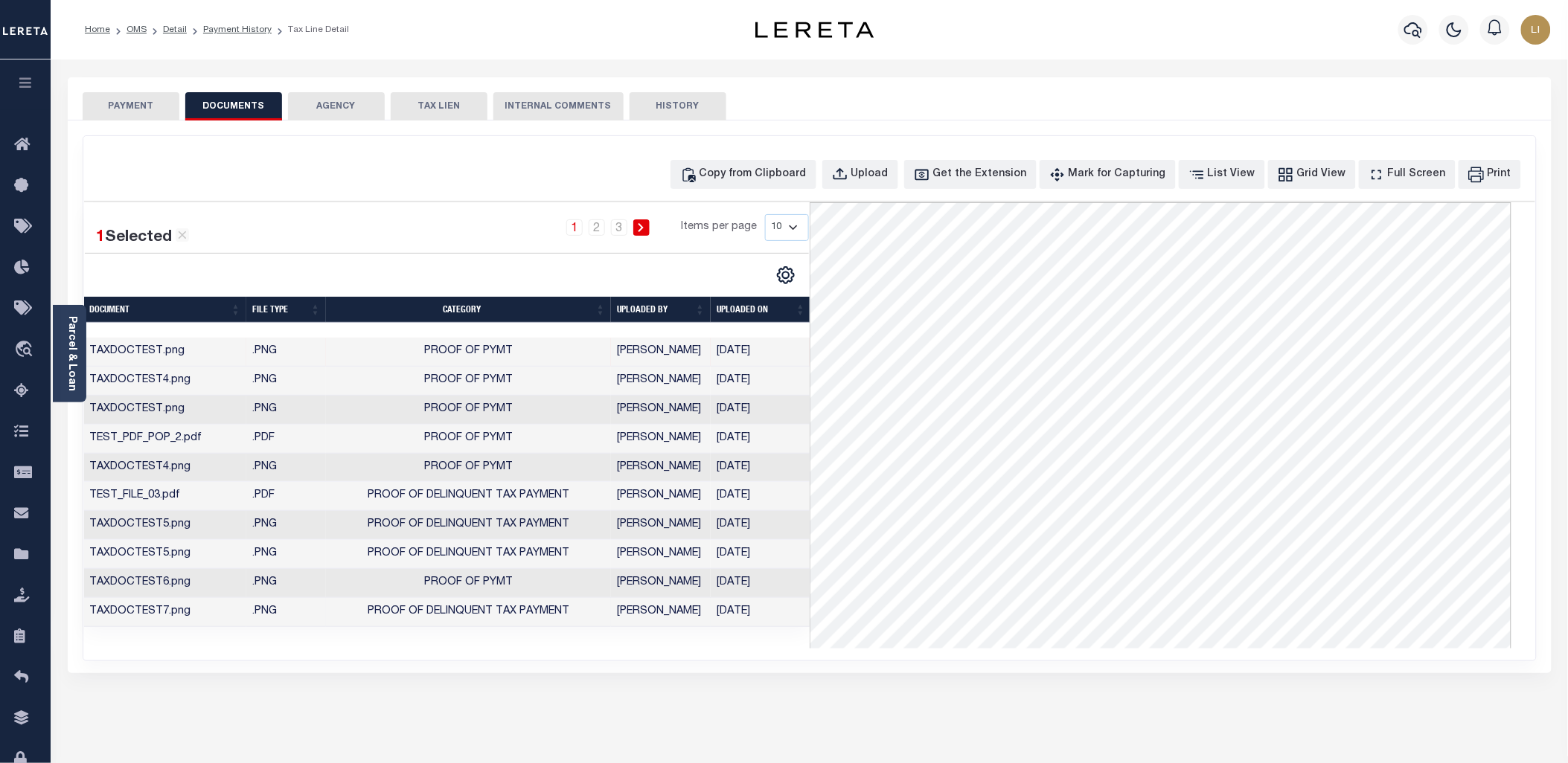
click at [186, 608] on td "TAXDOCTEST7.png" at bounding box center [166, 612] width 163 height 29
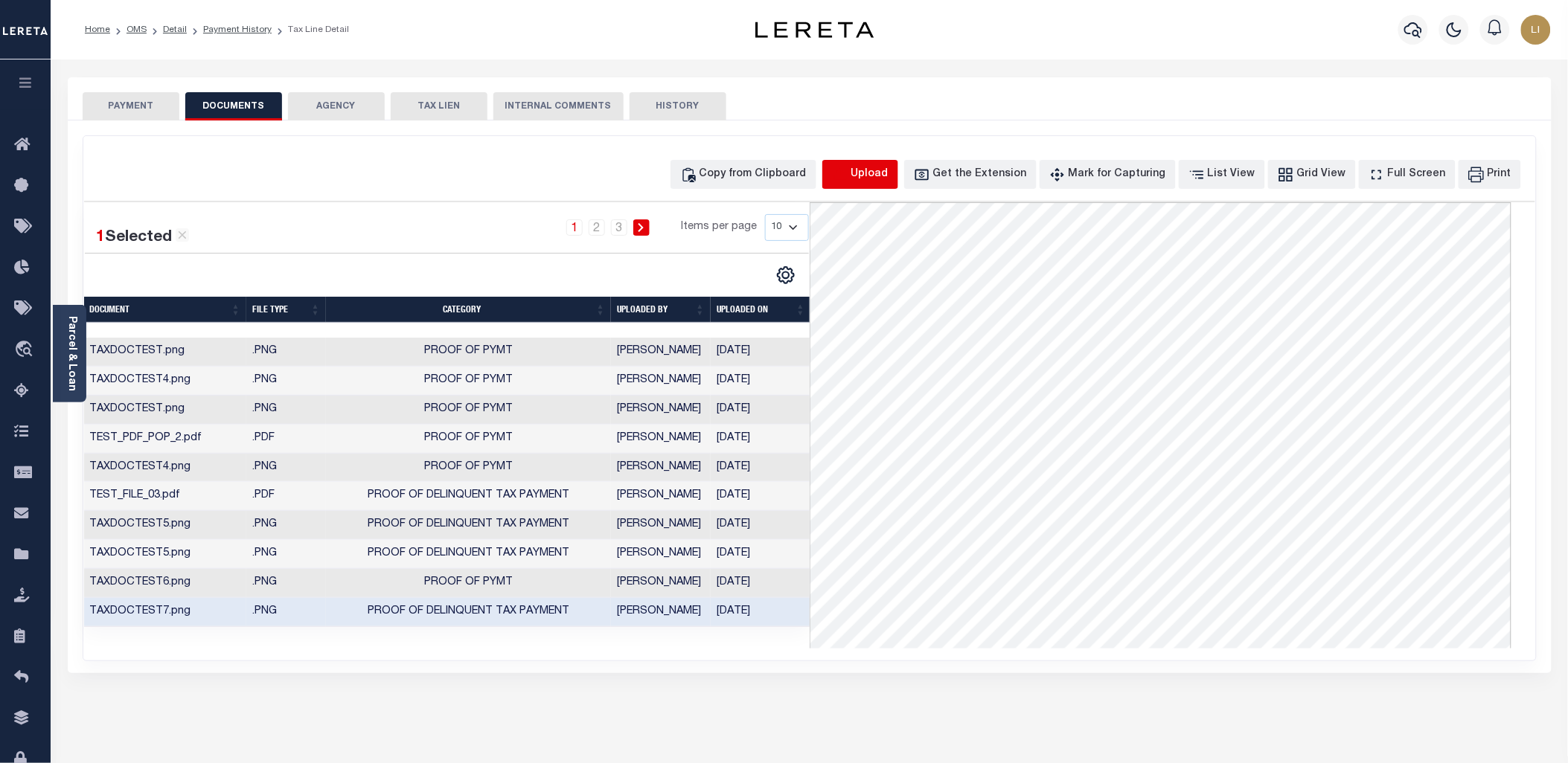
click at [848, 183] on icon "button" at bounding box center [840, 175] width 17 height 17
select select "POP"
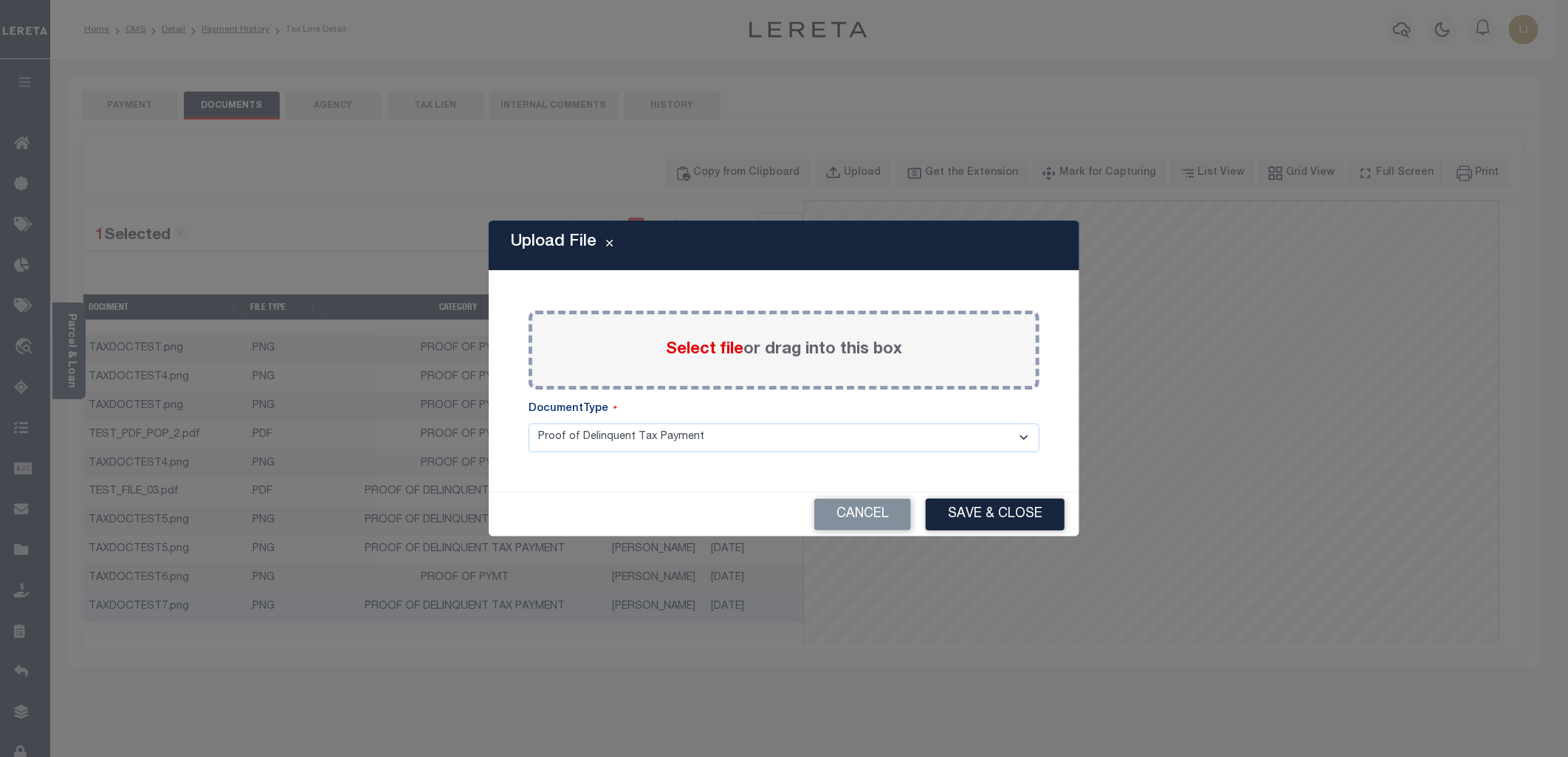
click at [680, 350] on span "Select file" at bounding box center [704, 350] width 77 height 17
click at [0, 0] on input "Select file or drag into this box" at bounding box center [0, 0] width 0 height 0
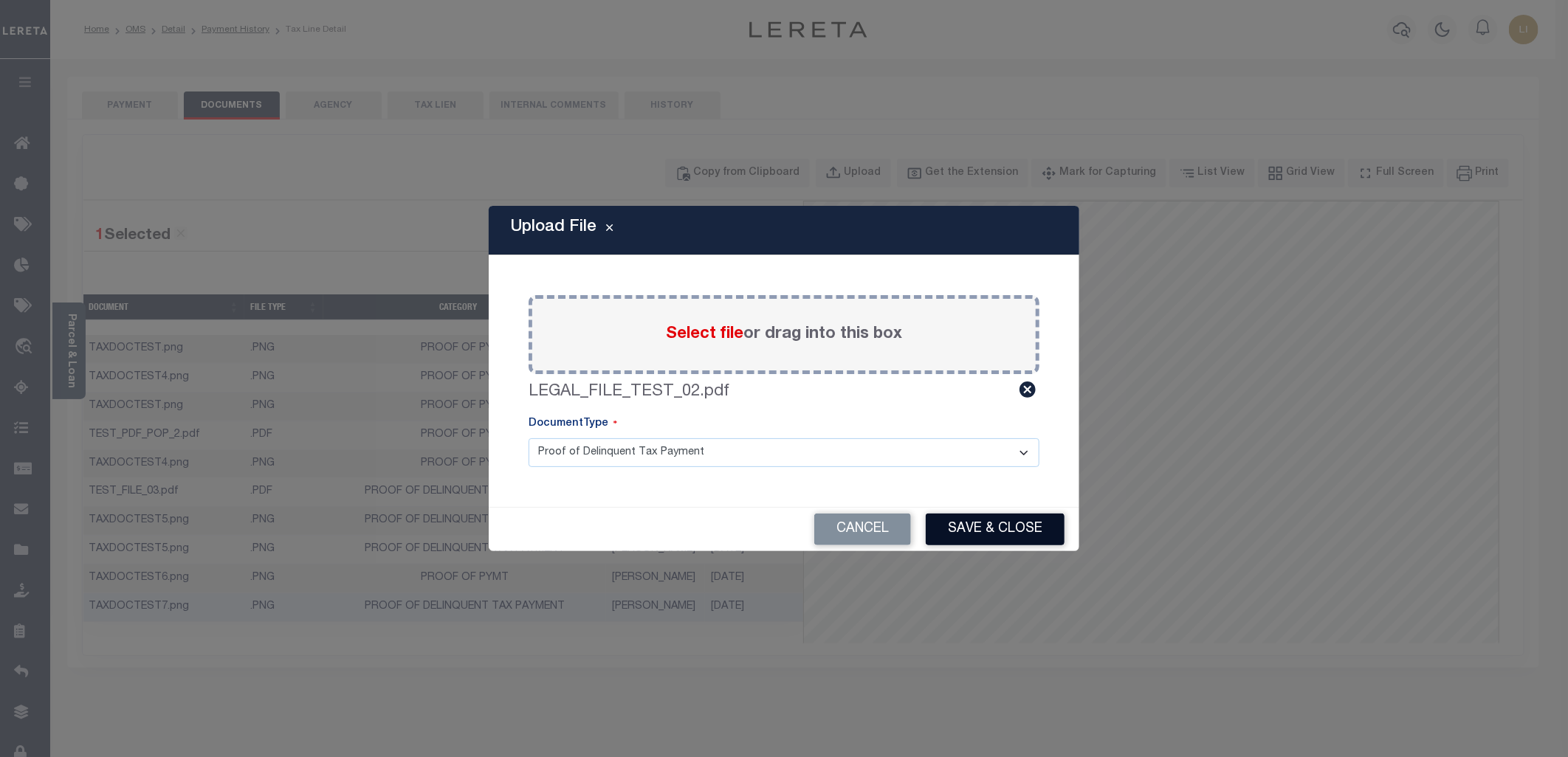
click at [993, 520] on button "Save & Close" at bounding box center [994, 530] width 139 height 32
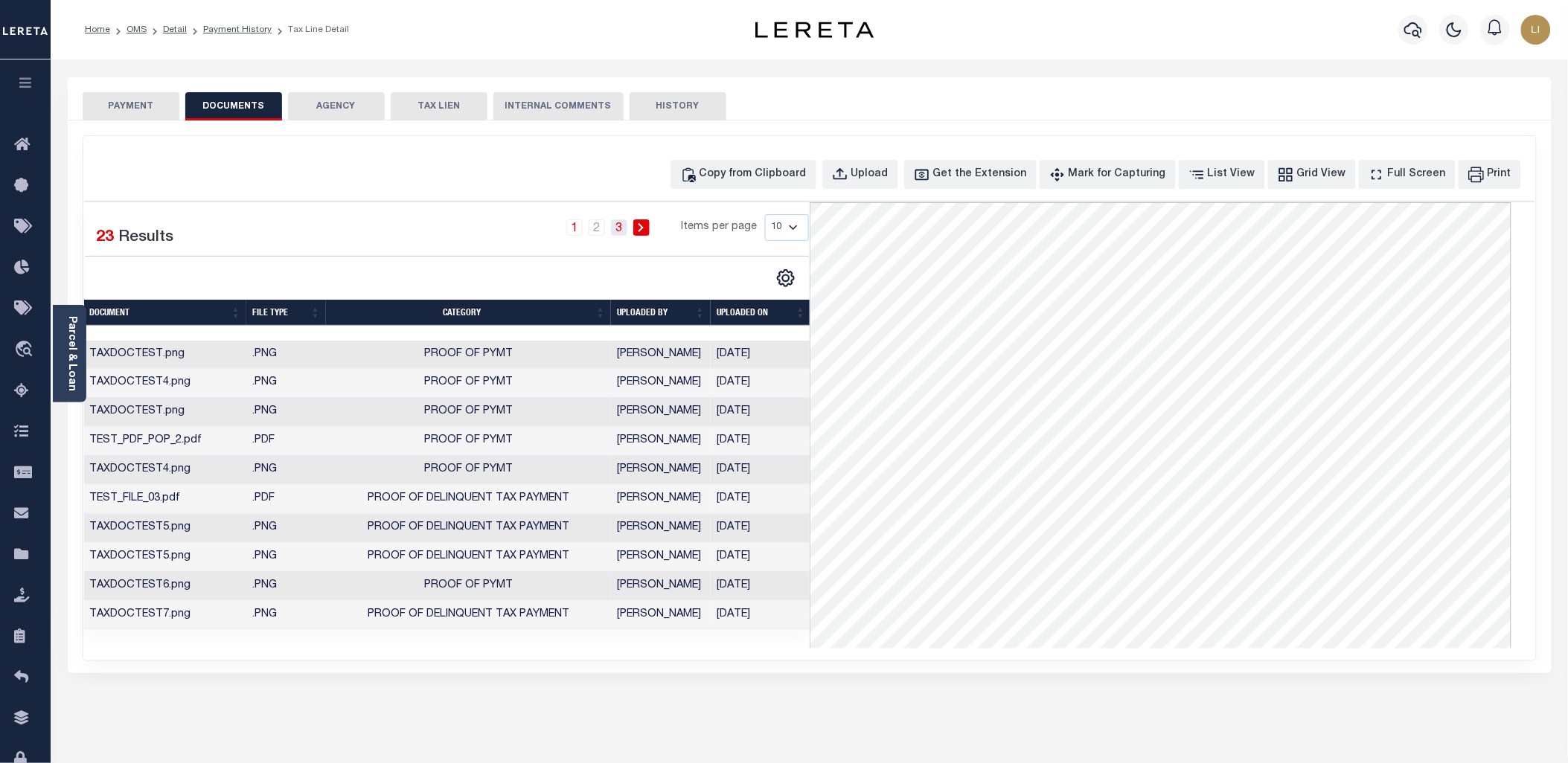
click at [617, 227] on link "3" at bounding box center [619, 228] width 17 height 17
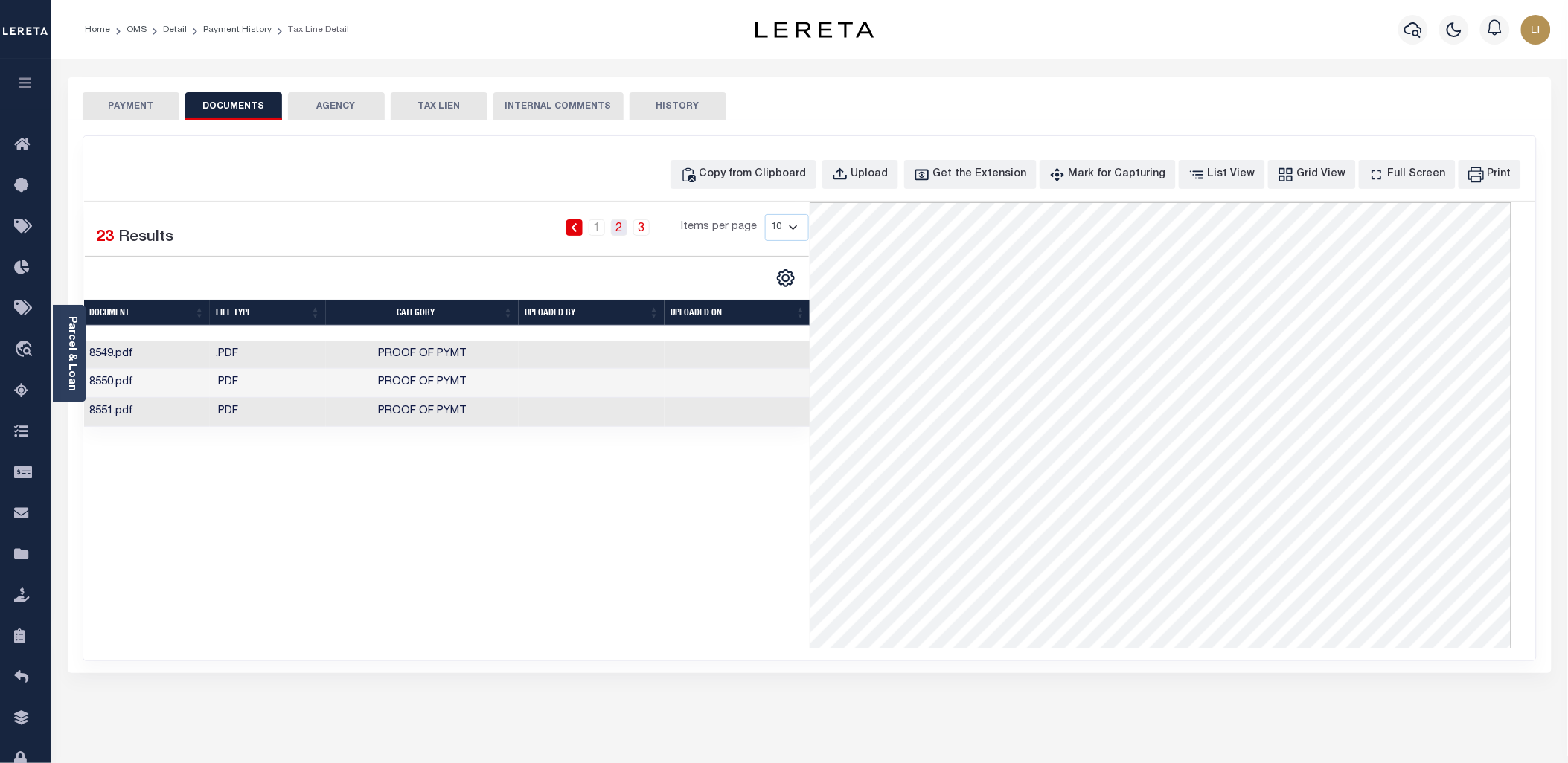
click at [627, 228] on link "2" at bounding box center [619, 228] width 17 height 17
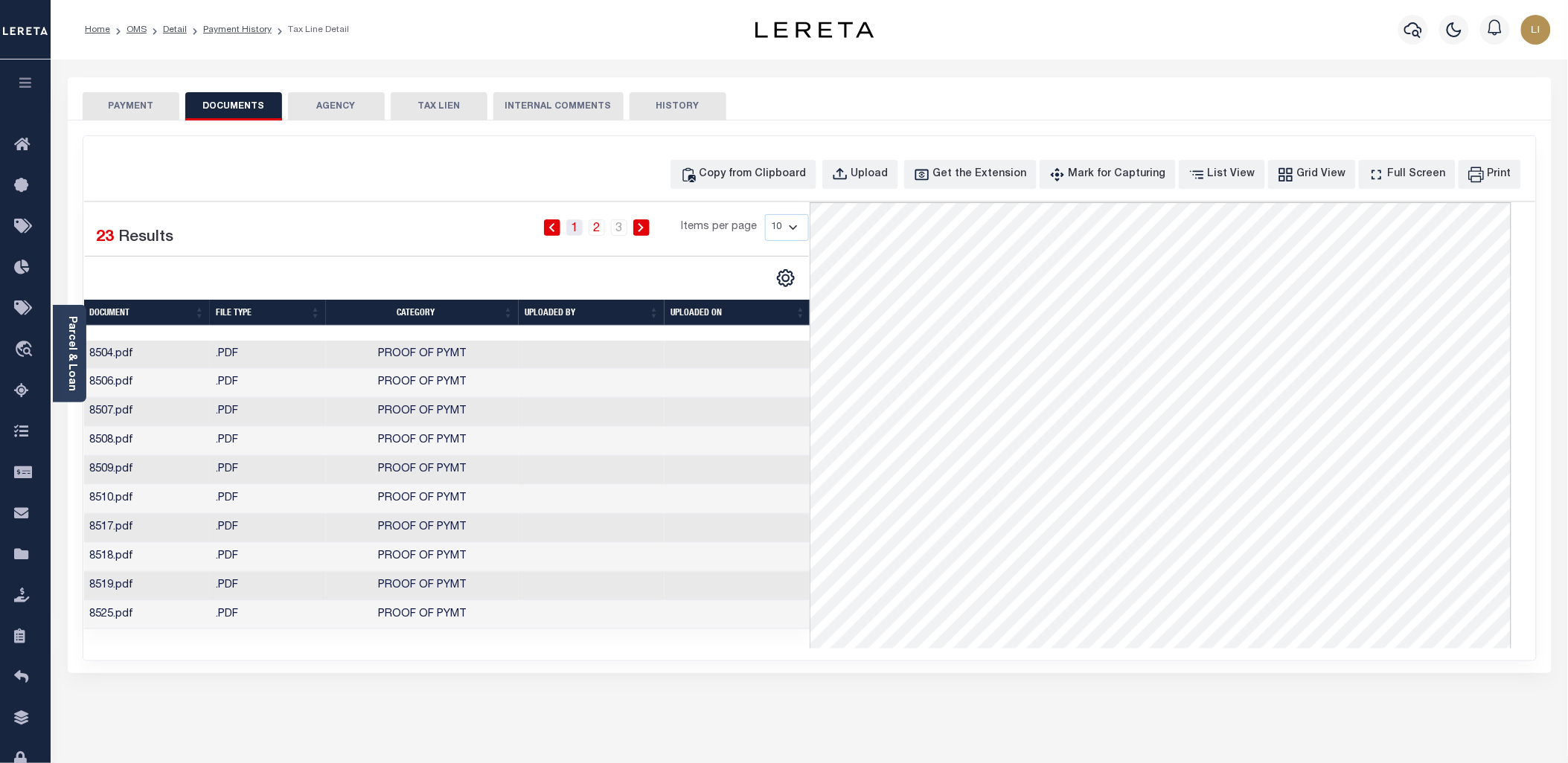
click at [576, 224] on link "1" at bounding box center [575, 228] width 17 height 17
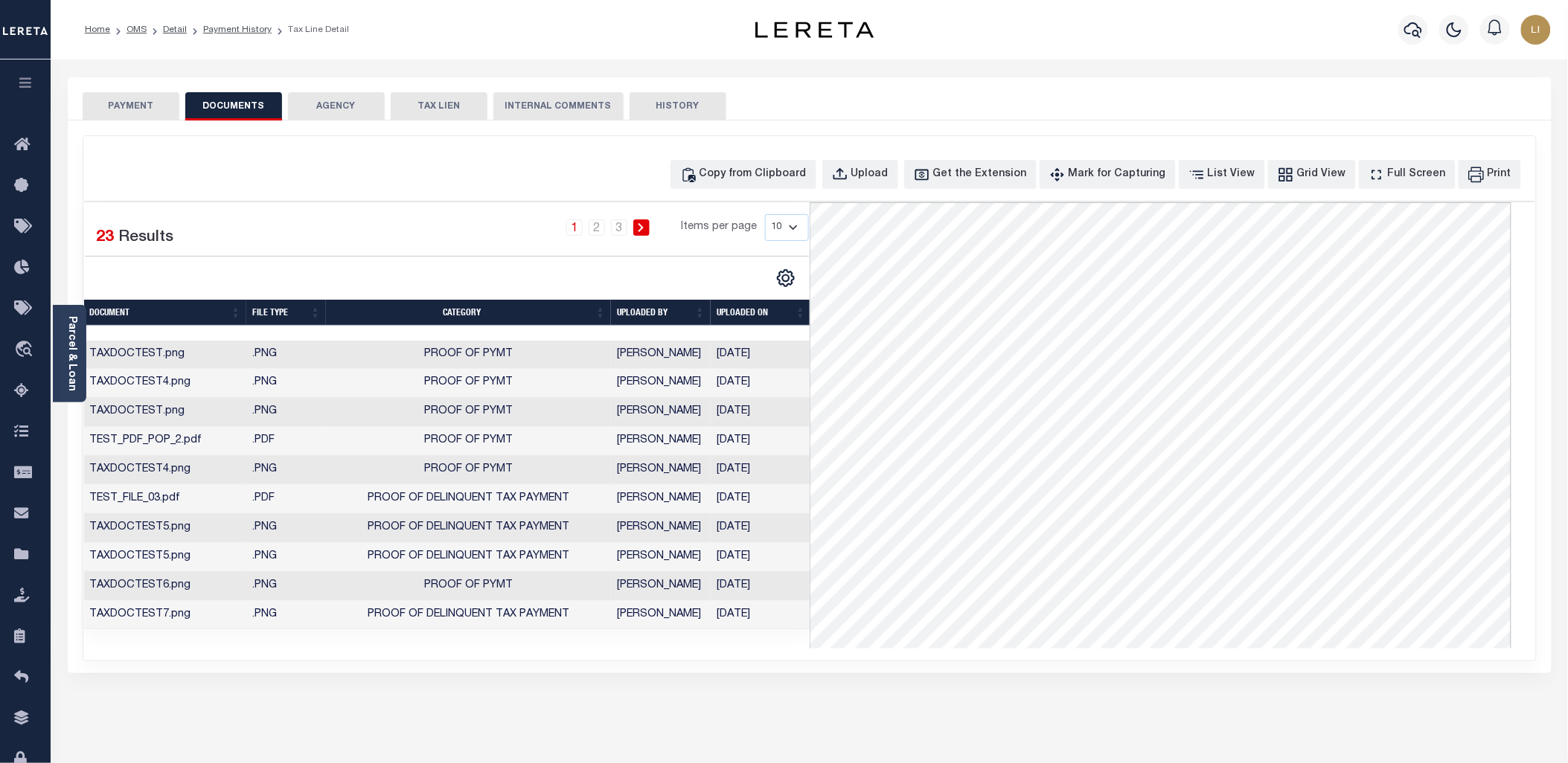
click at [338, 105] on button "AGENCY" at bounding box center [337, 107] width 96 height 28
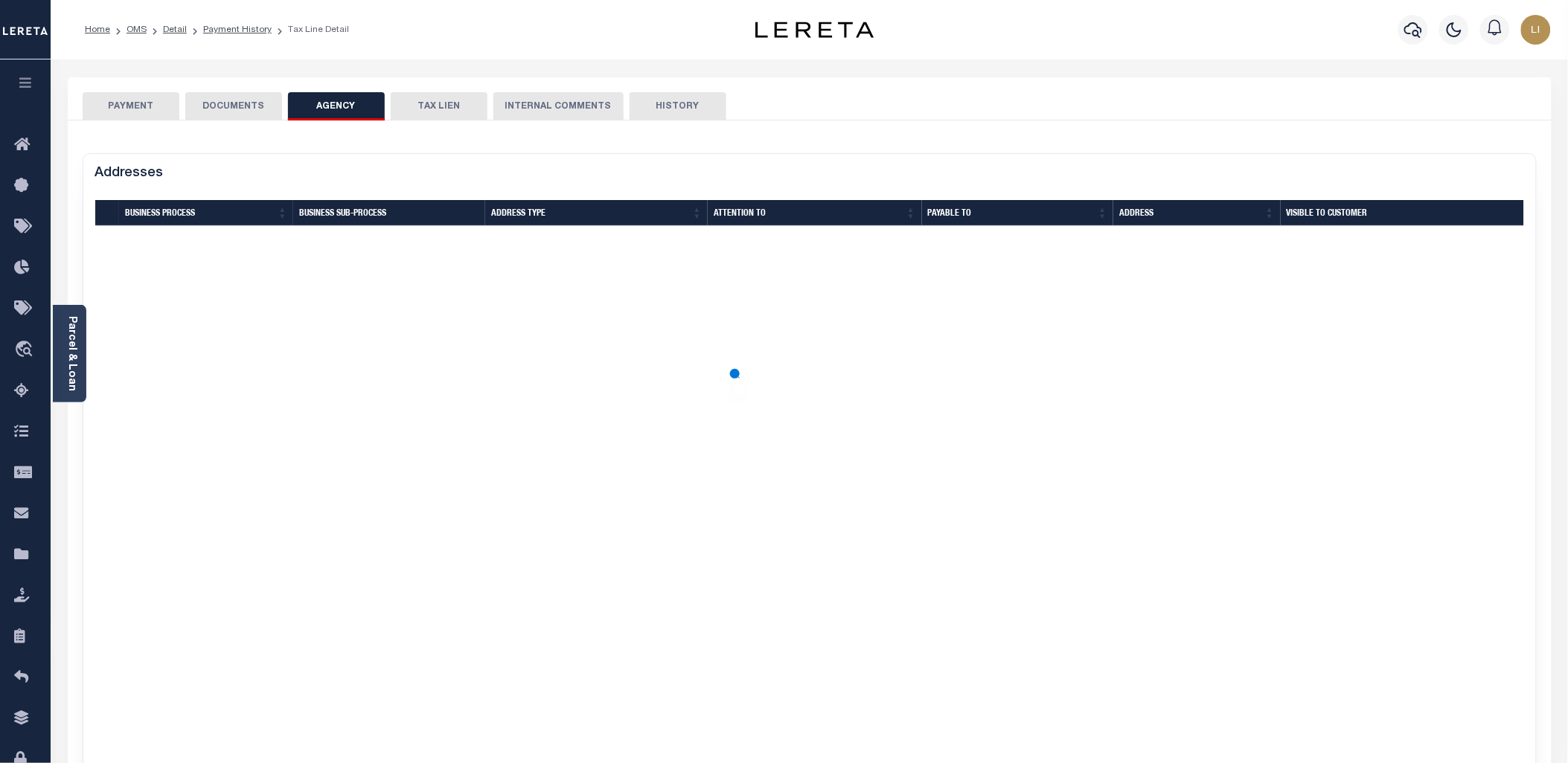
click at [239, 103] on button "DOCUMENTS" at bounding box center [234, 107] width 96 height 28
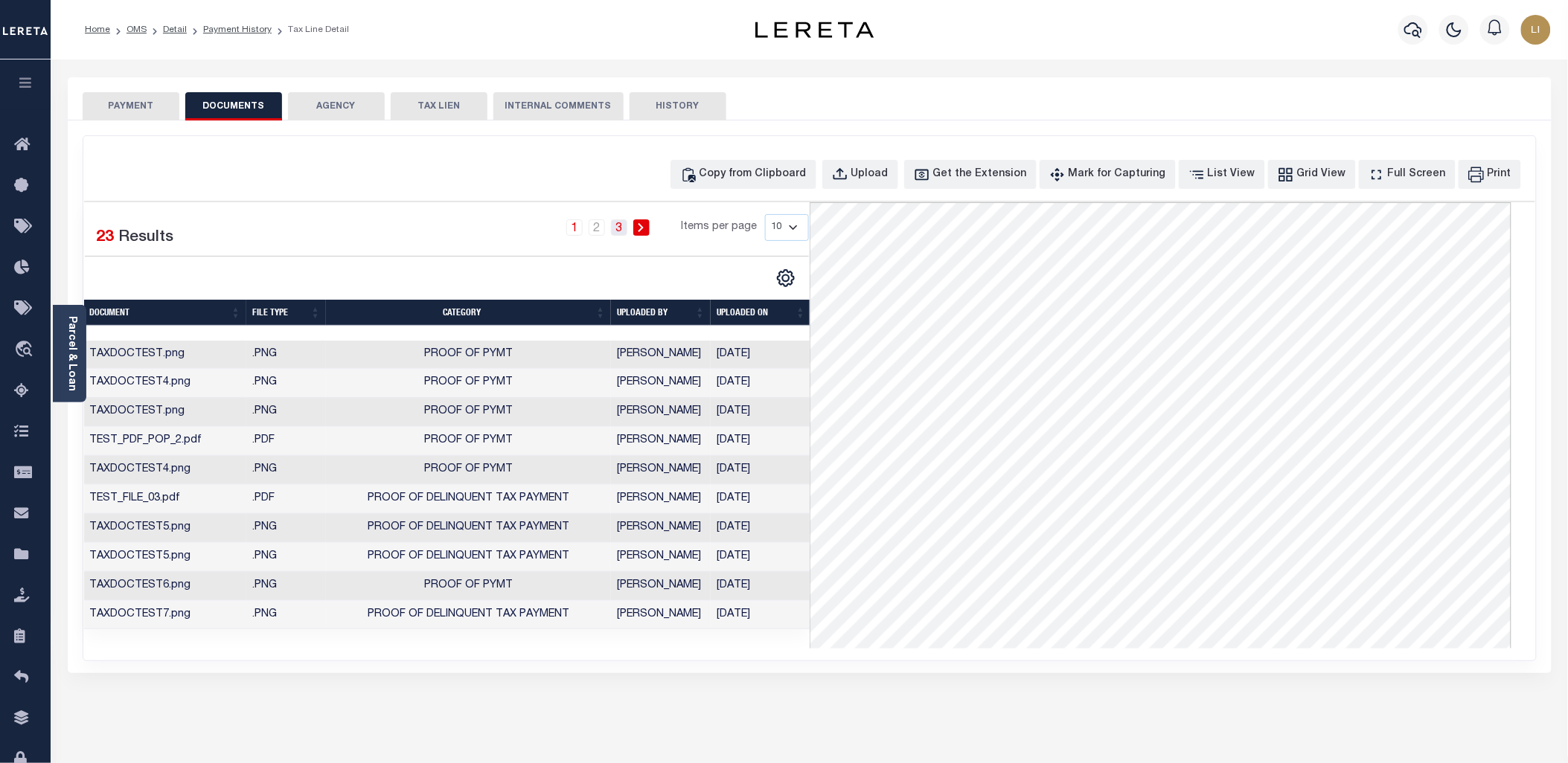
click at [625, 228] on link "3" at bounding box center [619, 228] width 17 height 17
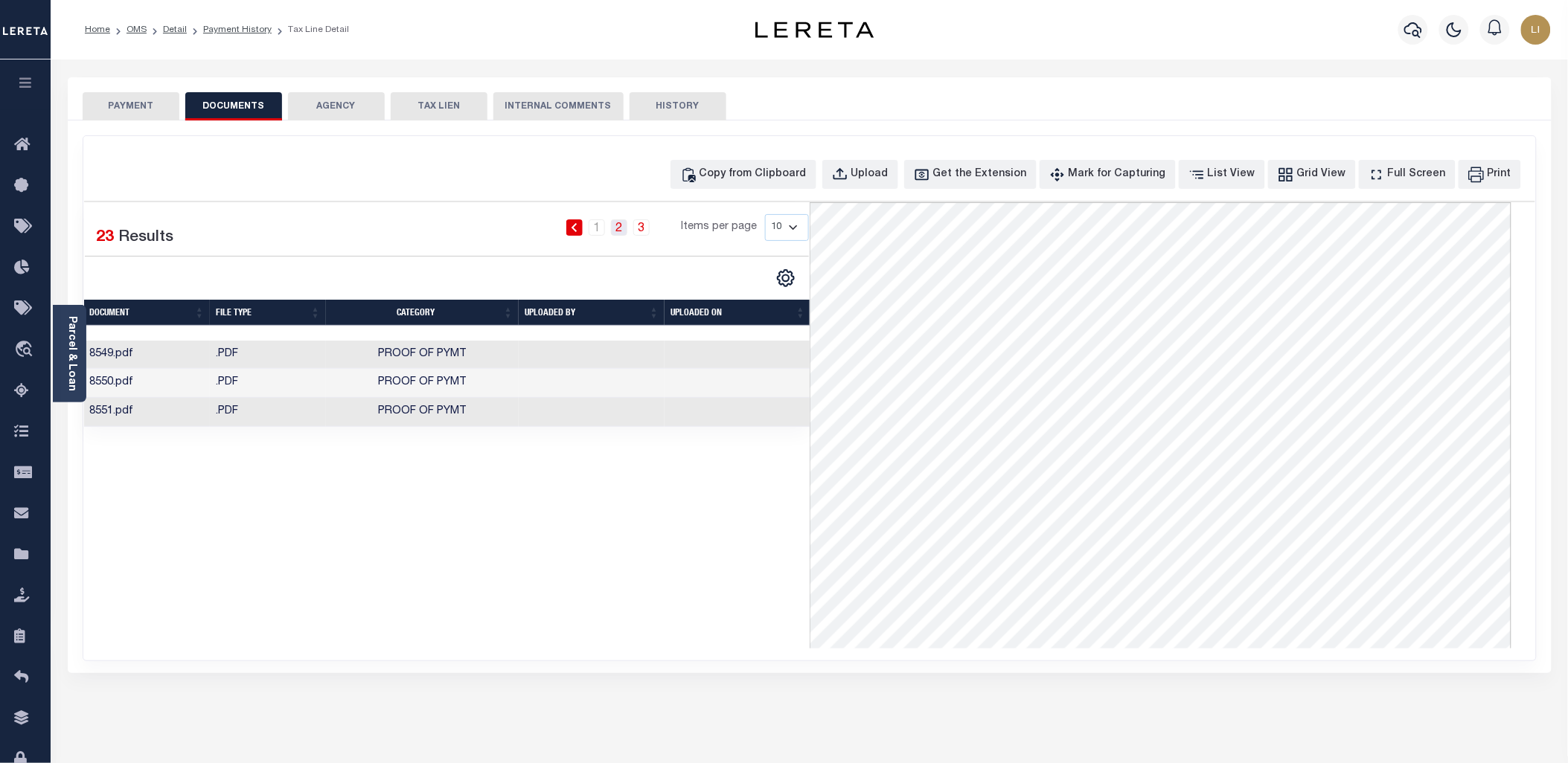
click at [621, 233] on link "2" at bounding box center [619, 228] width 17 height 17
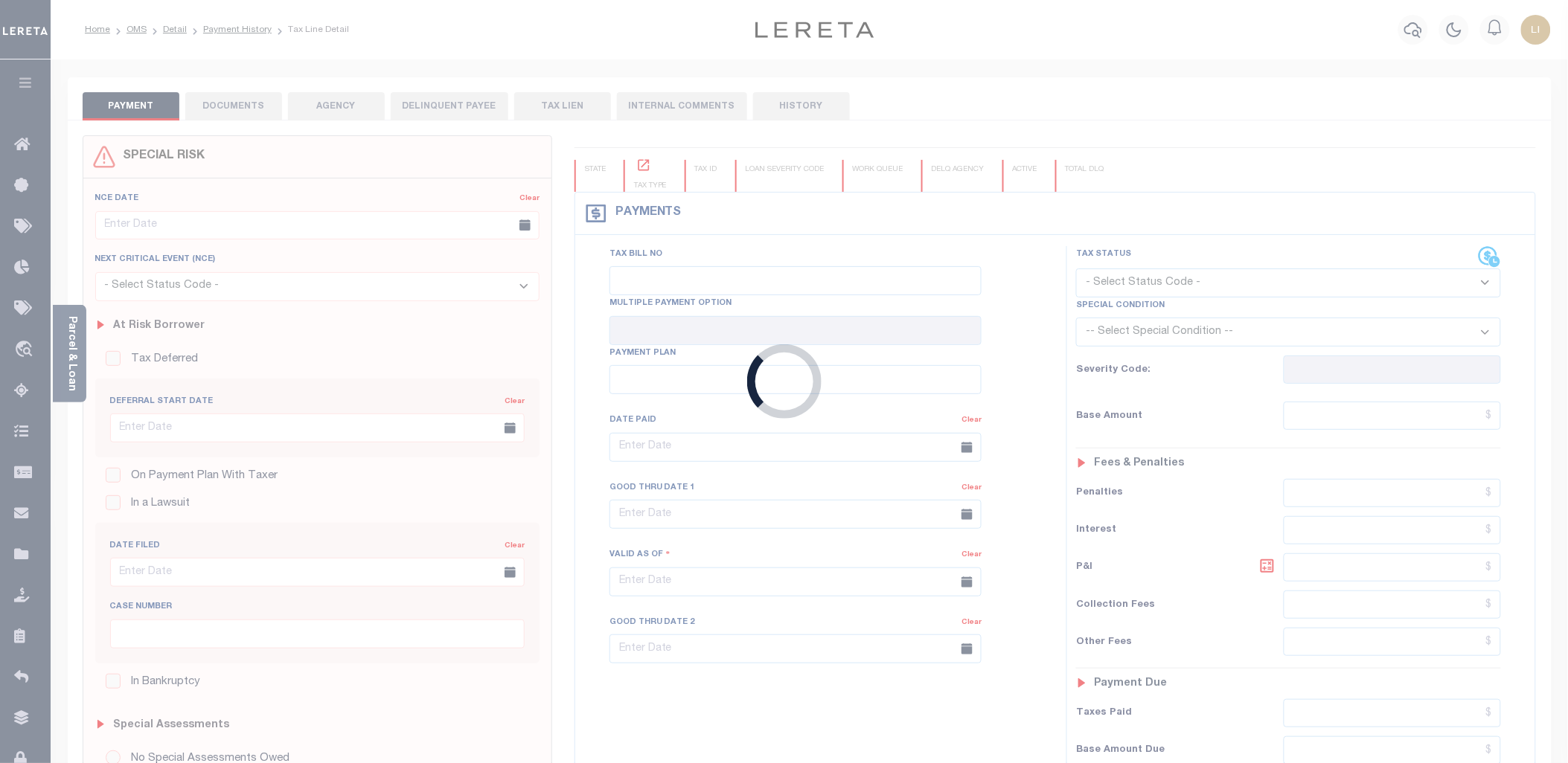
click at [236, 88] on div "Loading..." at bounding box center [784, 381] width 1568 height 763
click at [236, 102] on div "Loading..." at bounding box center [784, 381] width 1568 height 763
type input "[DATE]"
select select "NW2"
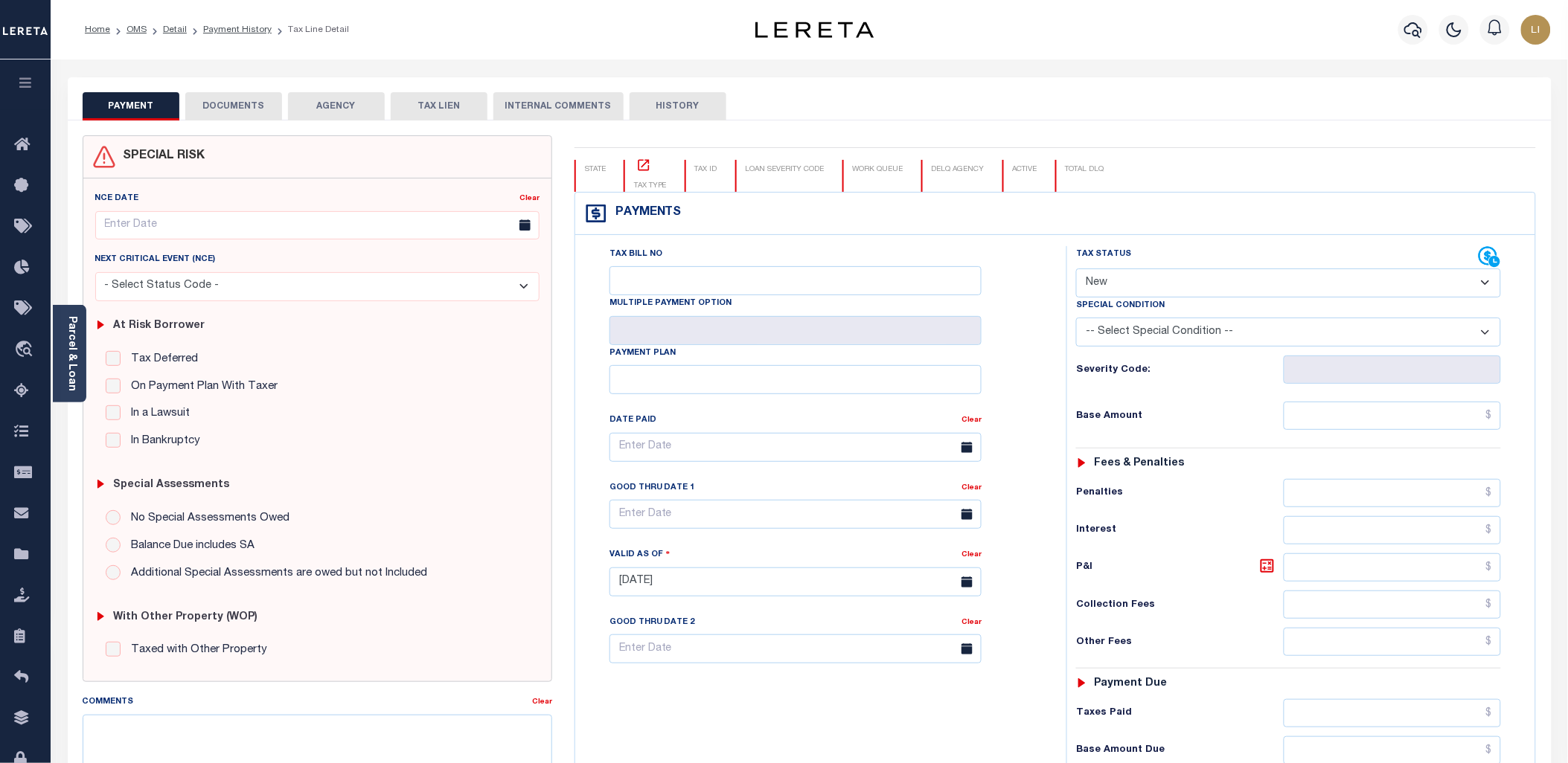
click at [236, 103] on button "DOCUMENTS" at bounding box center [234, 107] width 96 height 28
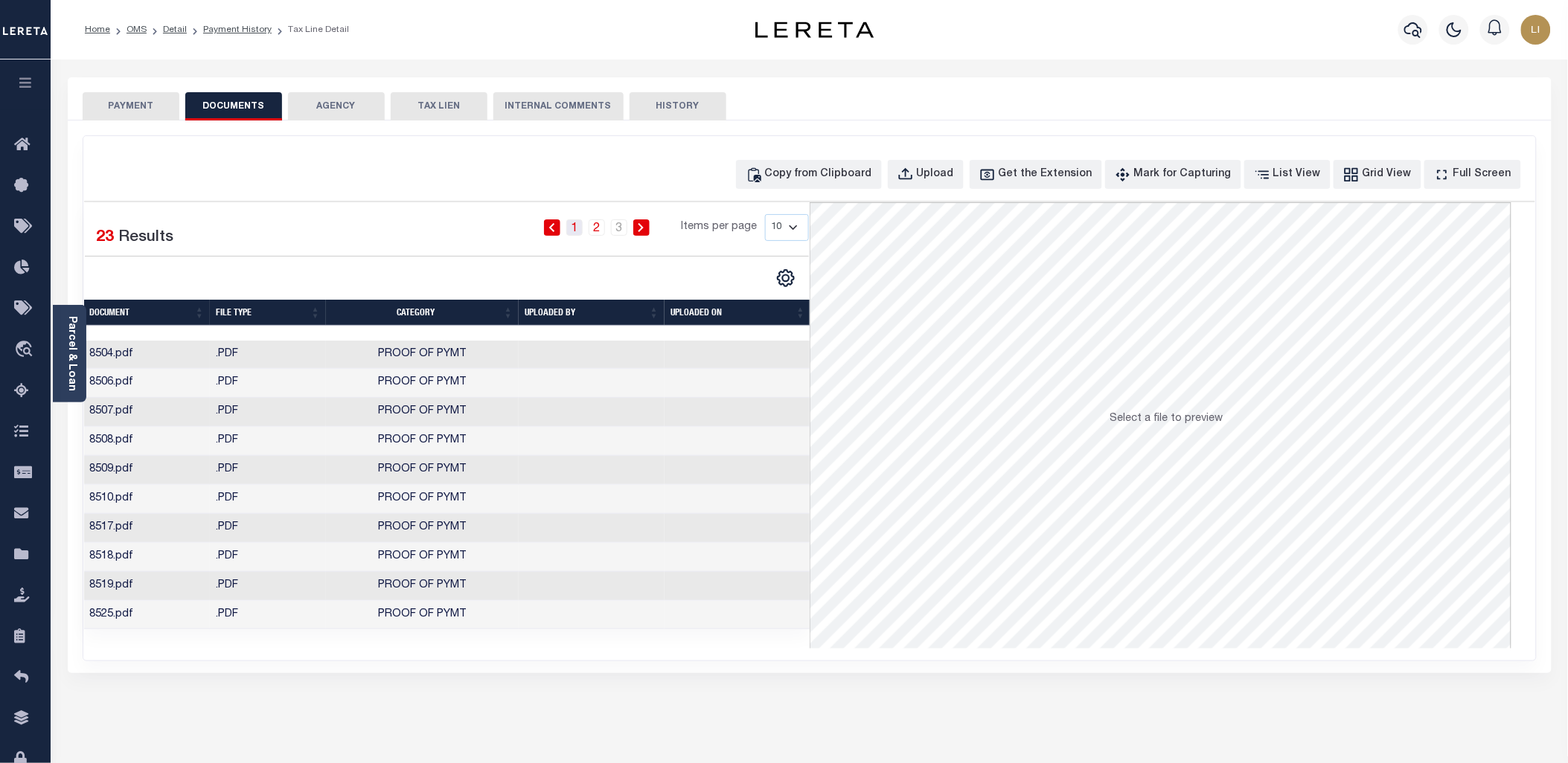
click at [580, 233] on link "1" at bounding box center [575, 228] width 17 height 17
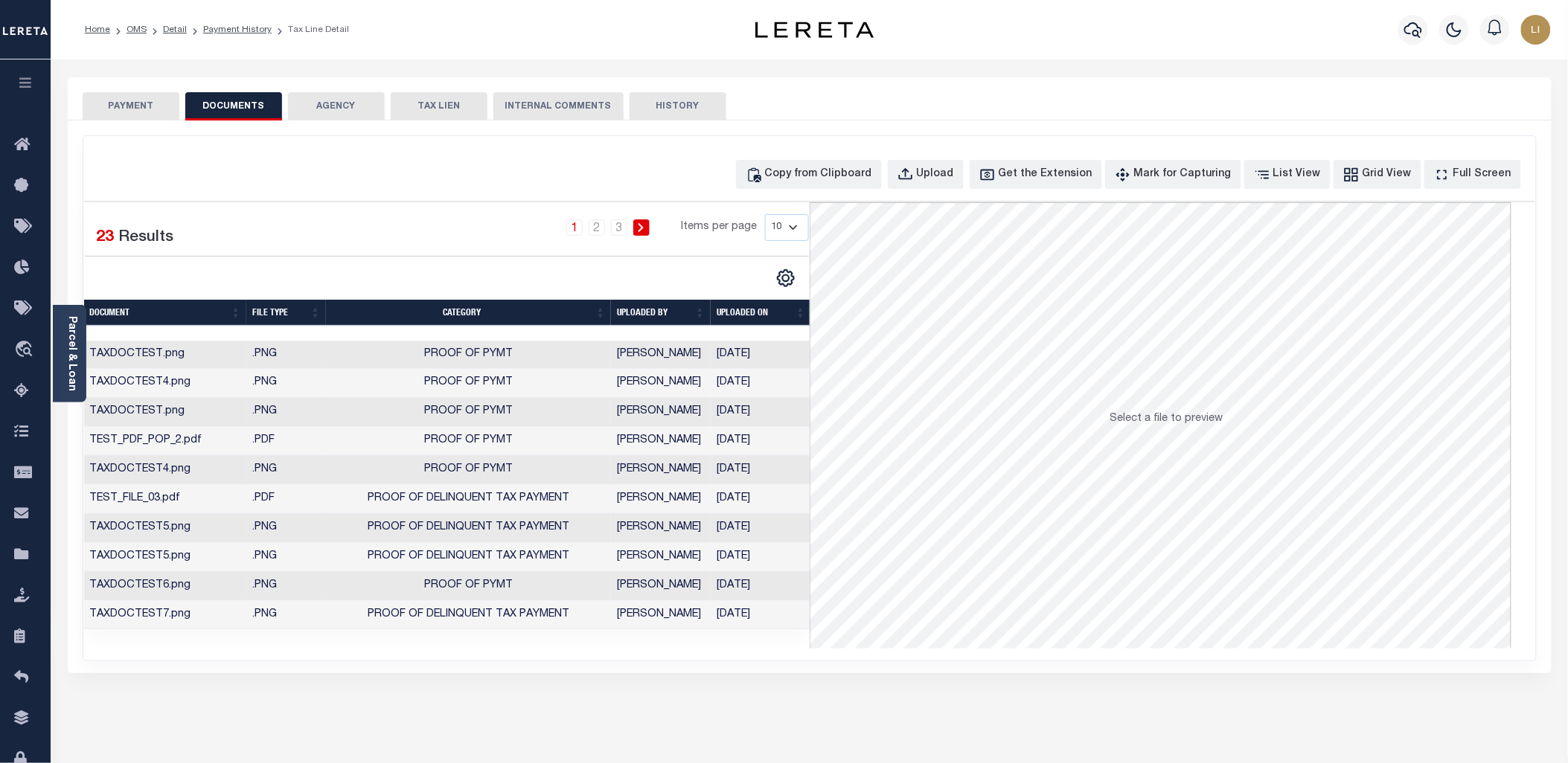
click at [785, 225] on select "10 25 50 100" at bounding box center [786, 227] width 44 height 27
select select "50"
click at [765, 214] on select "10 25 50 100" at bounding box center [786, 227] width 44 height 27
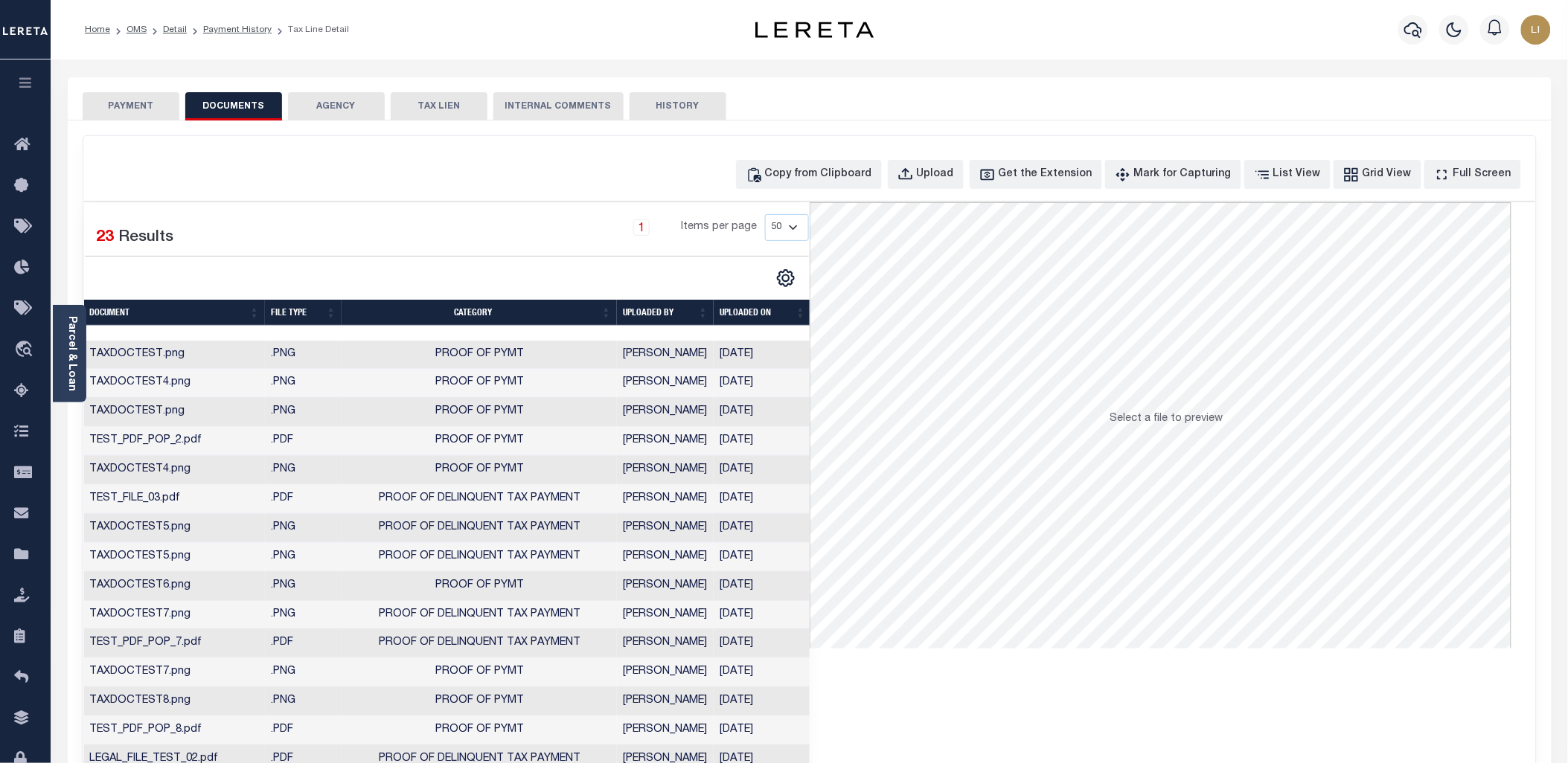
scroll to position [83, 0]
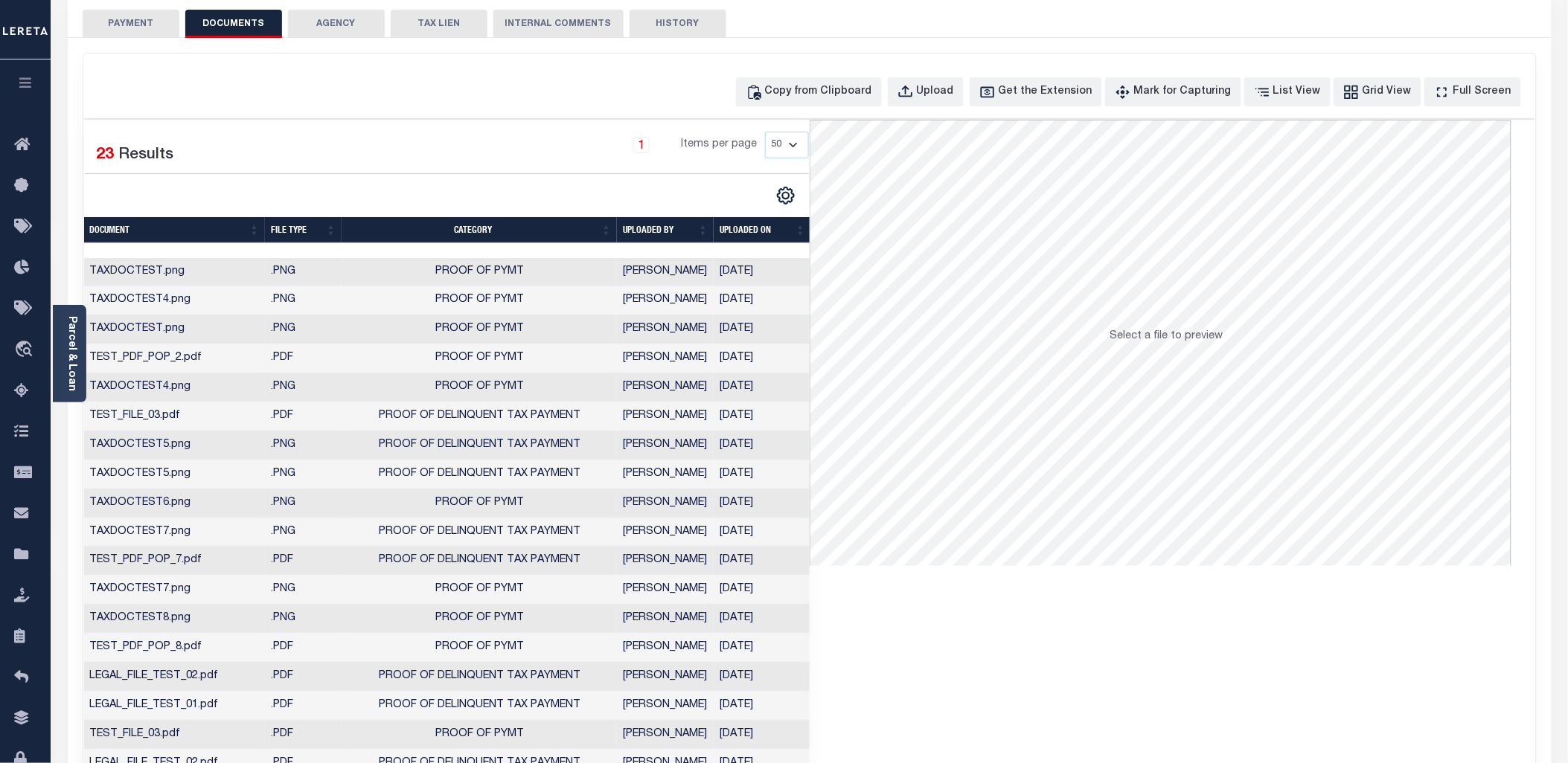
click at [242, 670] on td "LEGAL_FILE_TEST_02.pdf" at bounding box center [175, 677] width 182 height 29
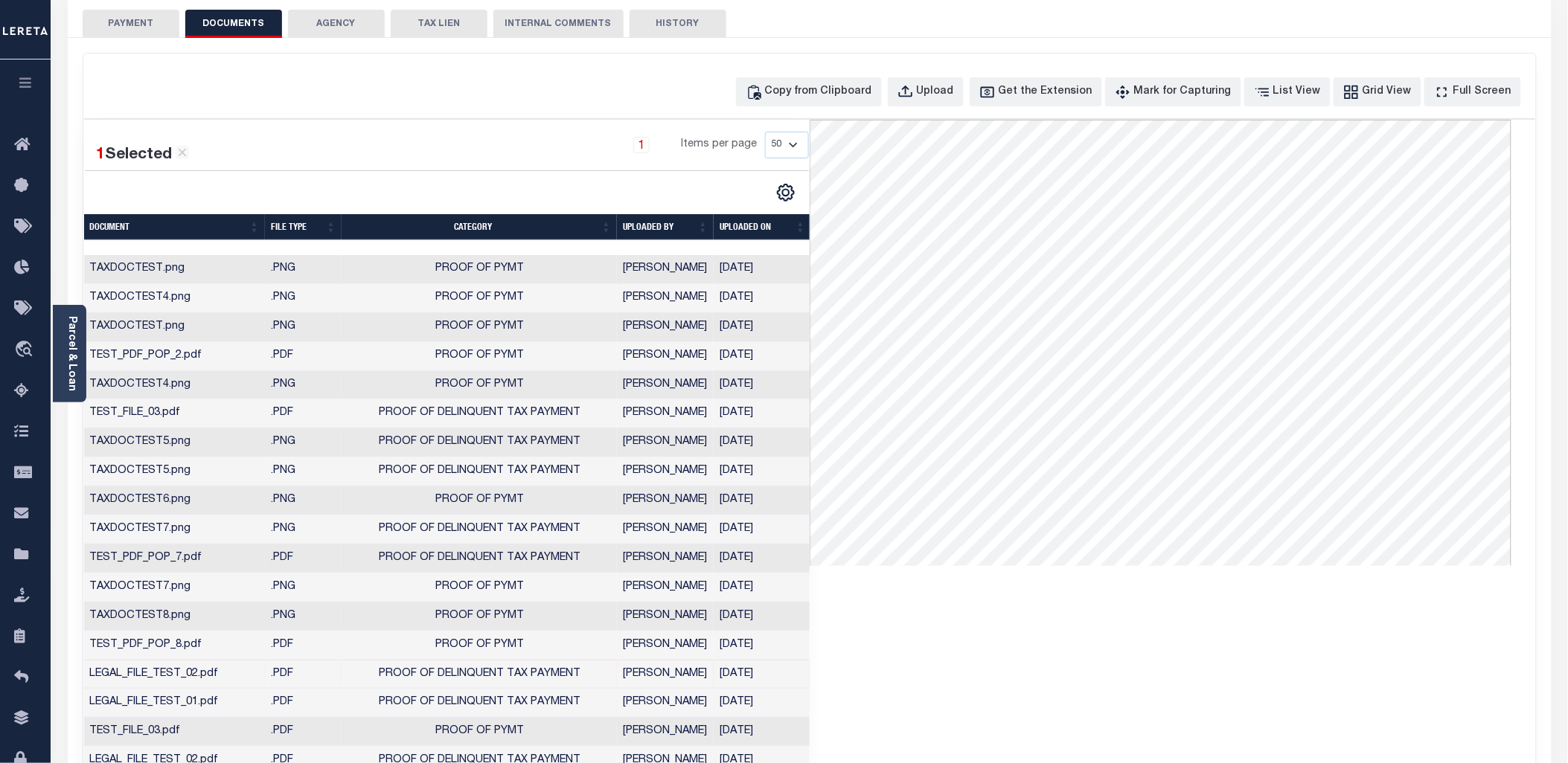
click at [239, 706] on td "LEGAL_FILE_TEST_01.pdf" at bounding box center [175, 703] width 182 height 29
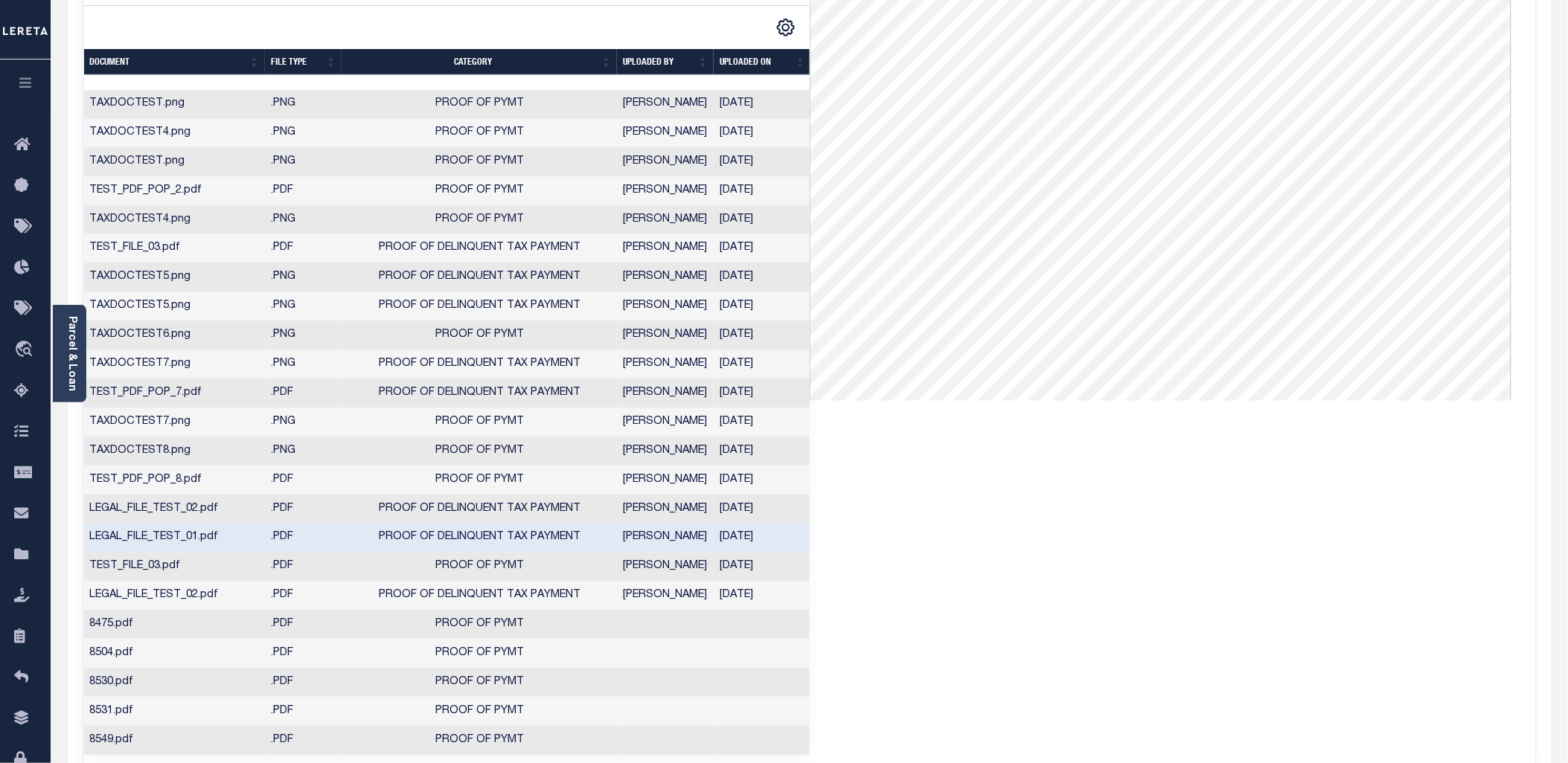
scroll to position [301, 0]
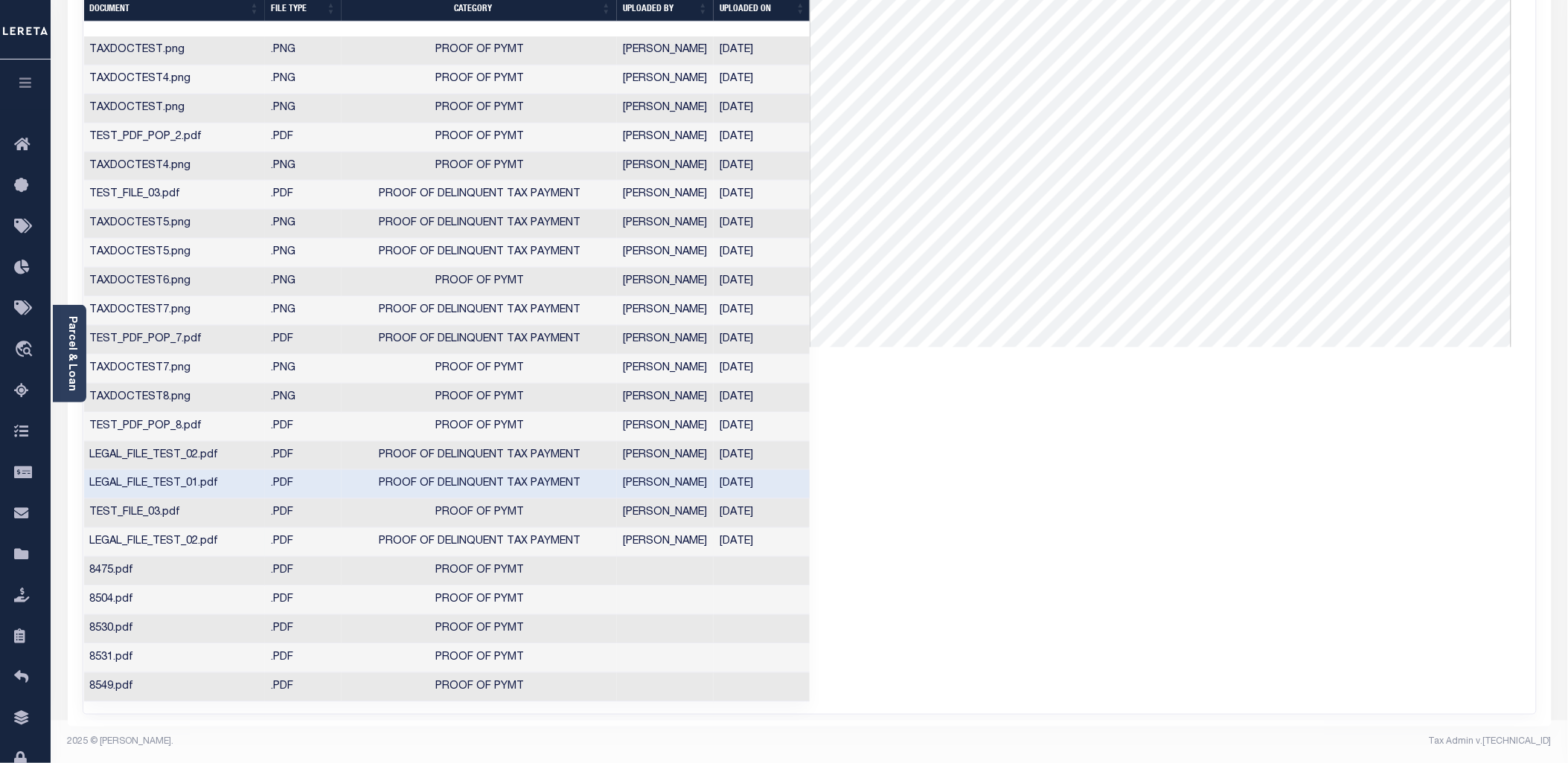
click at [214, 531] on td "LEGAL_FILE_TEST_02.pdf" at bounding box center [175, 542] width 182 height 29
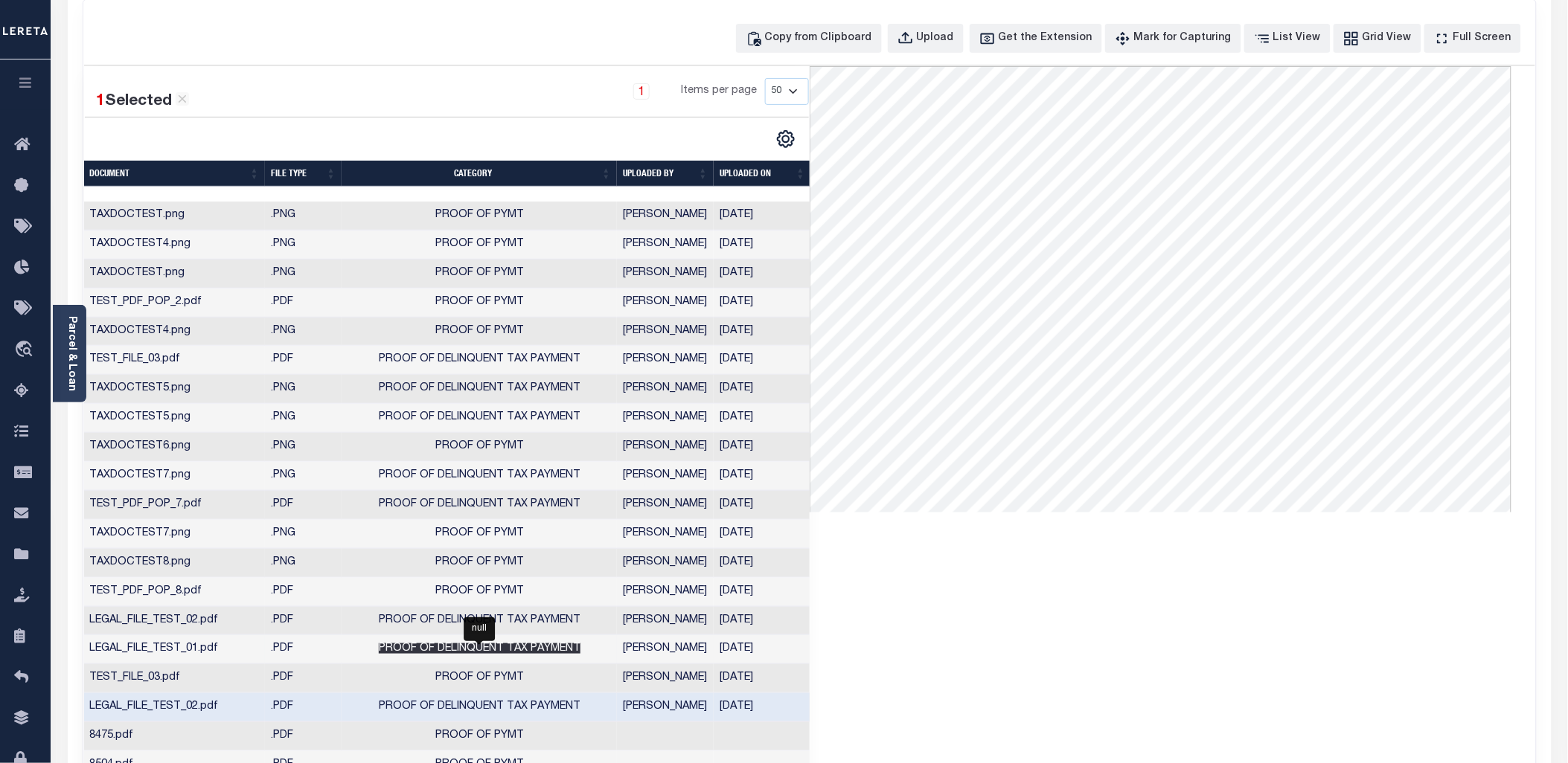
scroll to position [0, 0]
